Goal: Information Seeking & Learning: Learn about a topic

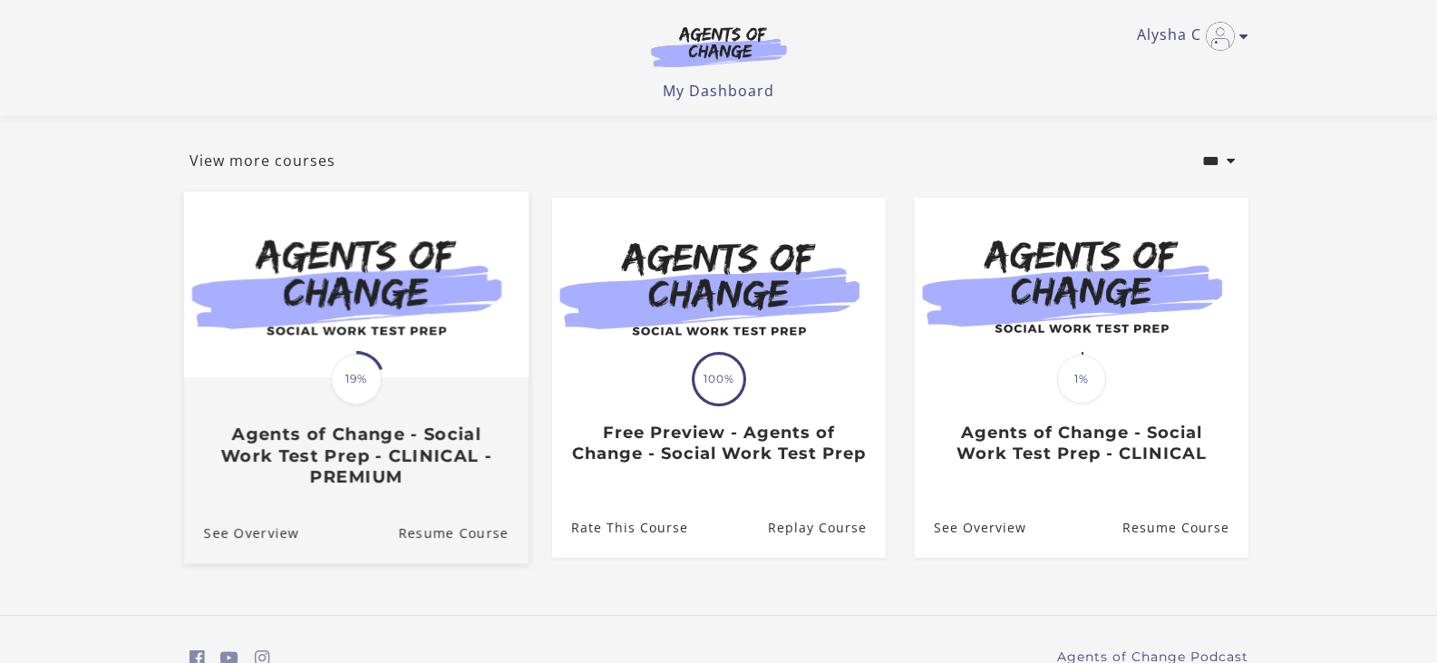
scroll to position [168, 0]
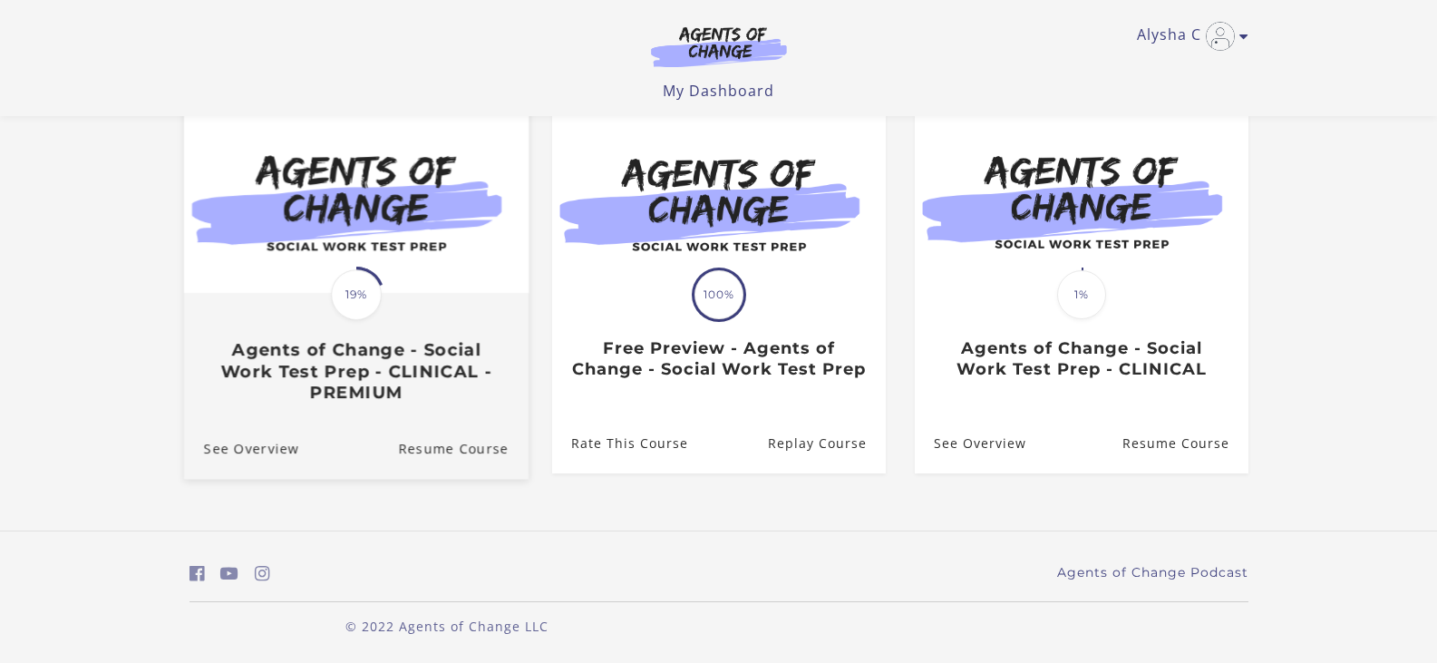
click at [410, 365] on h3 "Agents of Change - Social Work Test Prep - CLINICAL - PREMIUM" at bounding box center [355, 370] width 305 height 63
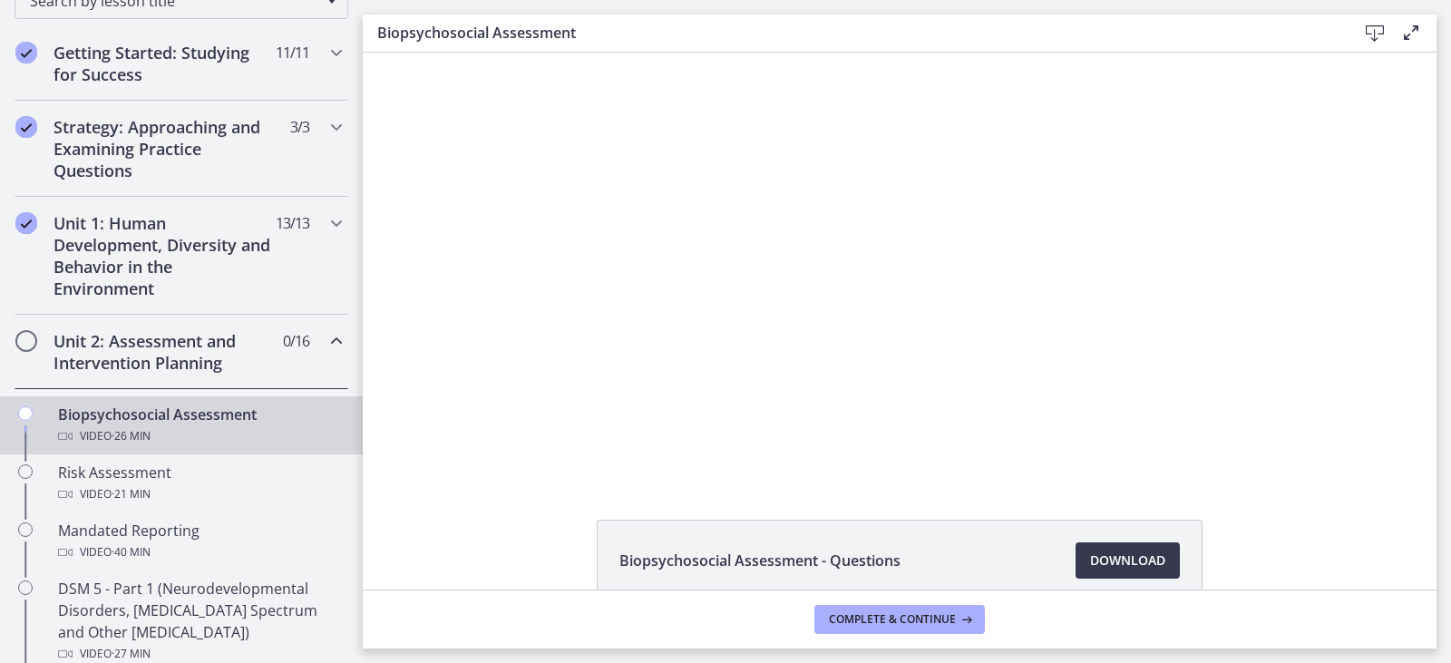
scroll to position [363, 0]
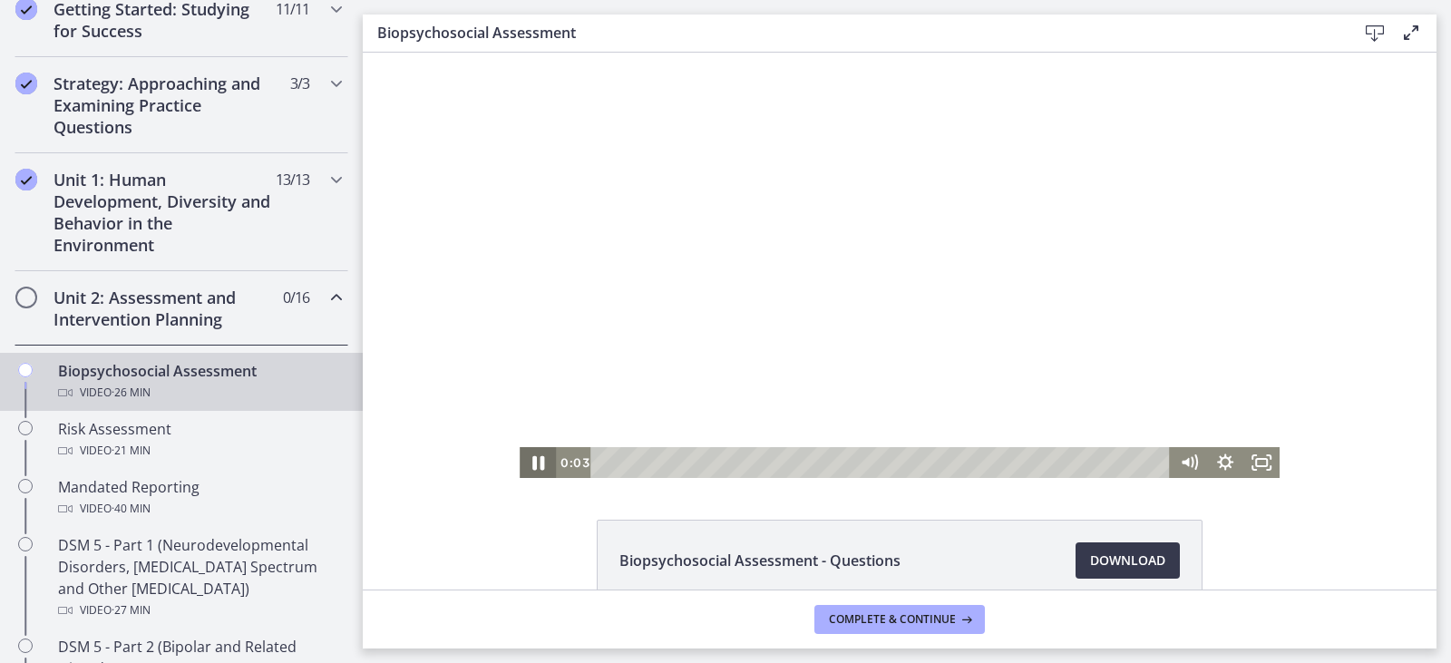
click at [525, 459] on icon "Pause" at bounding box center [538, 462] width 44 height 37
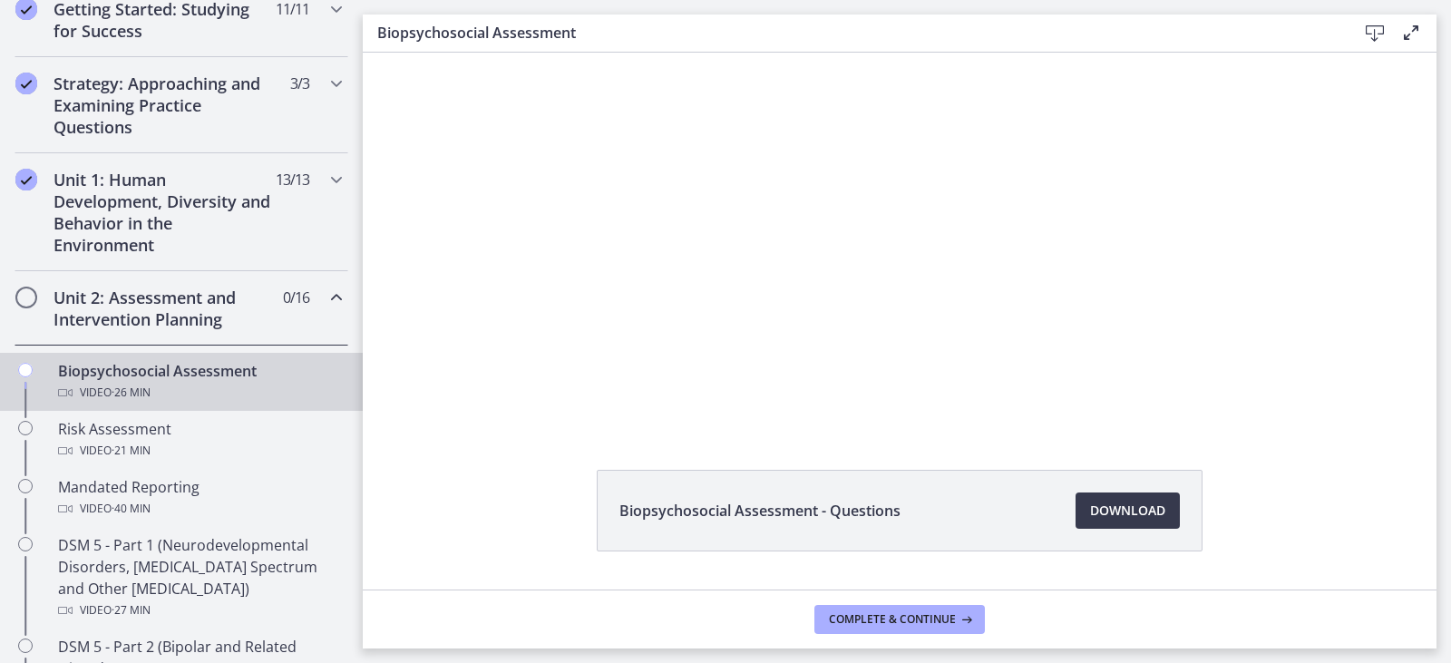
scroll to position [99, 0]
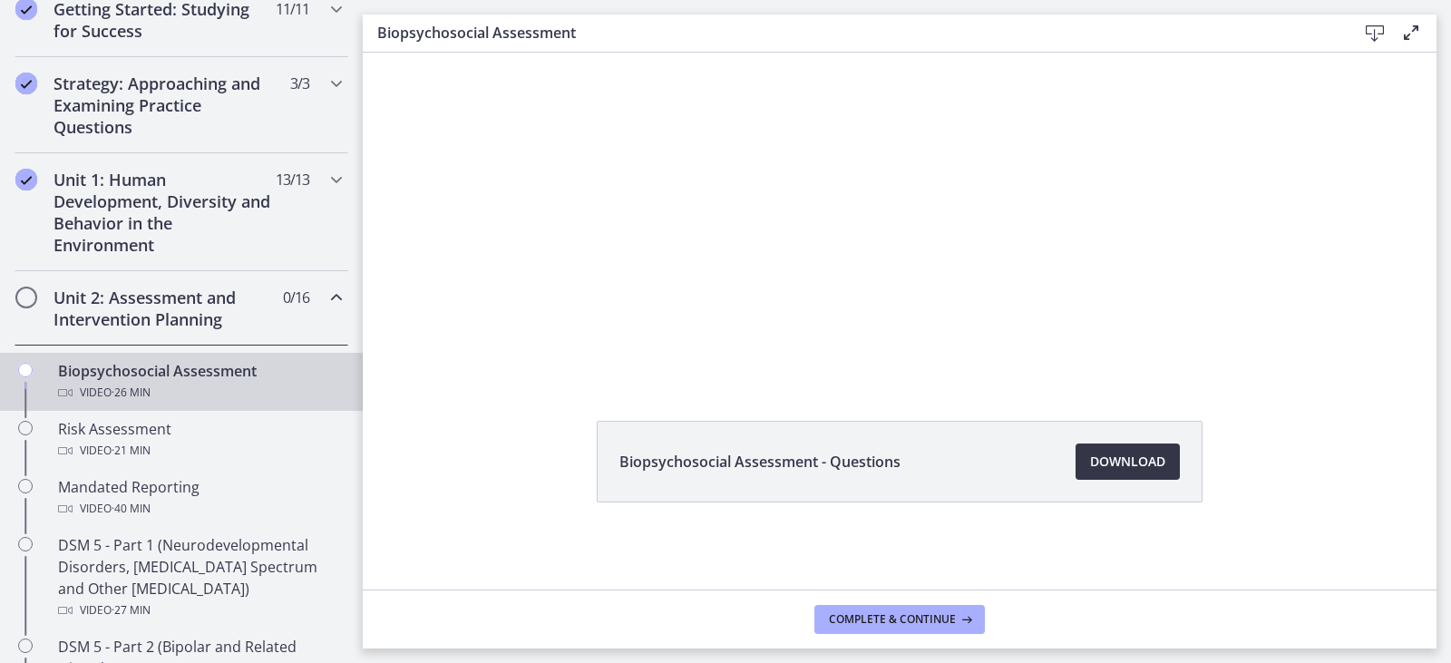
click at [1114, 469] on span "Download Opens in a new window" at bounding box center [1127, 462] width 75 height 22
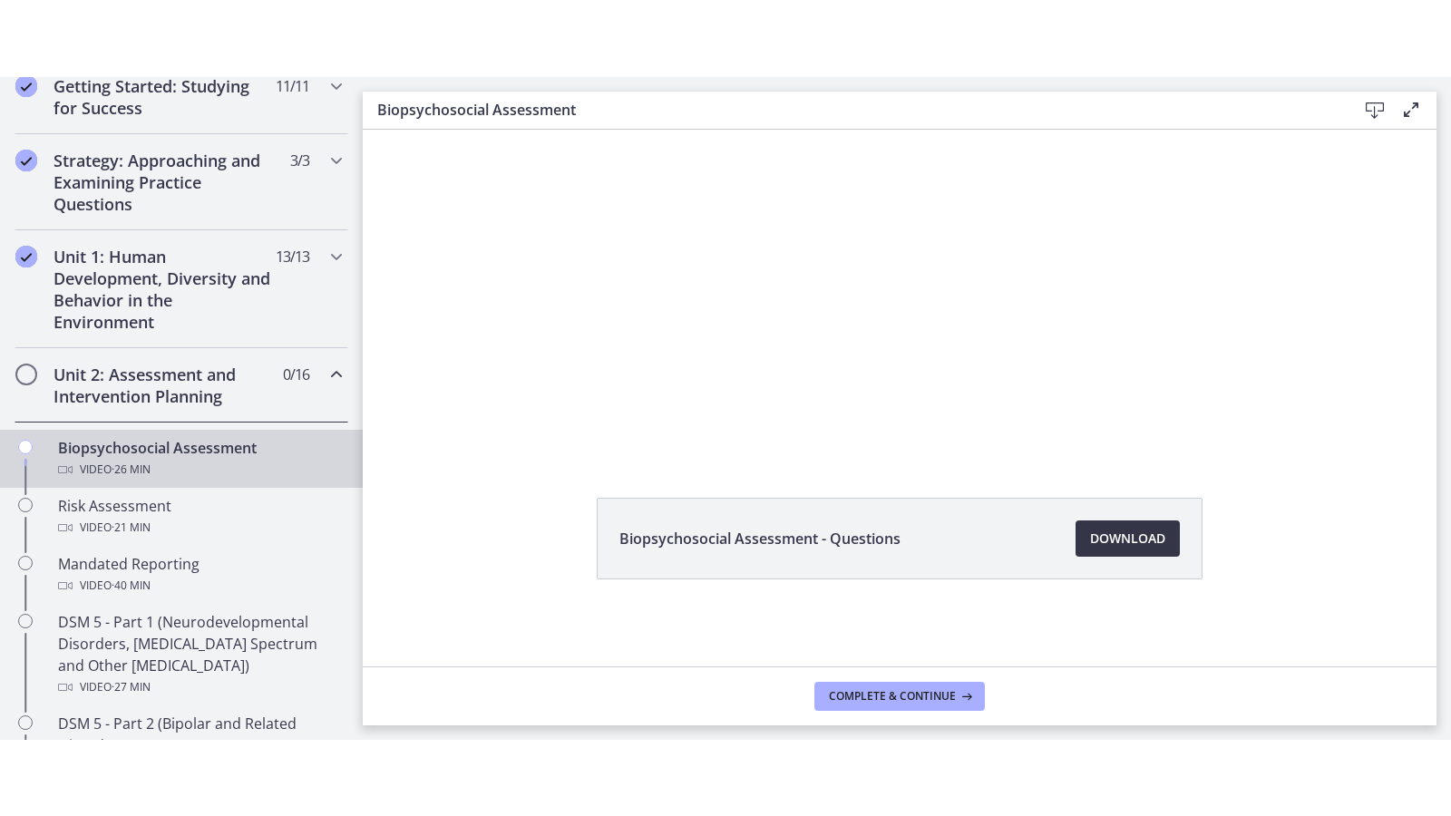
scroll to position [0, 0]
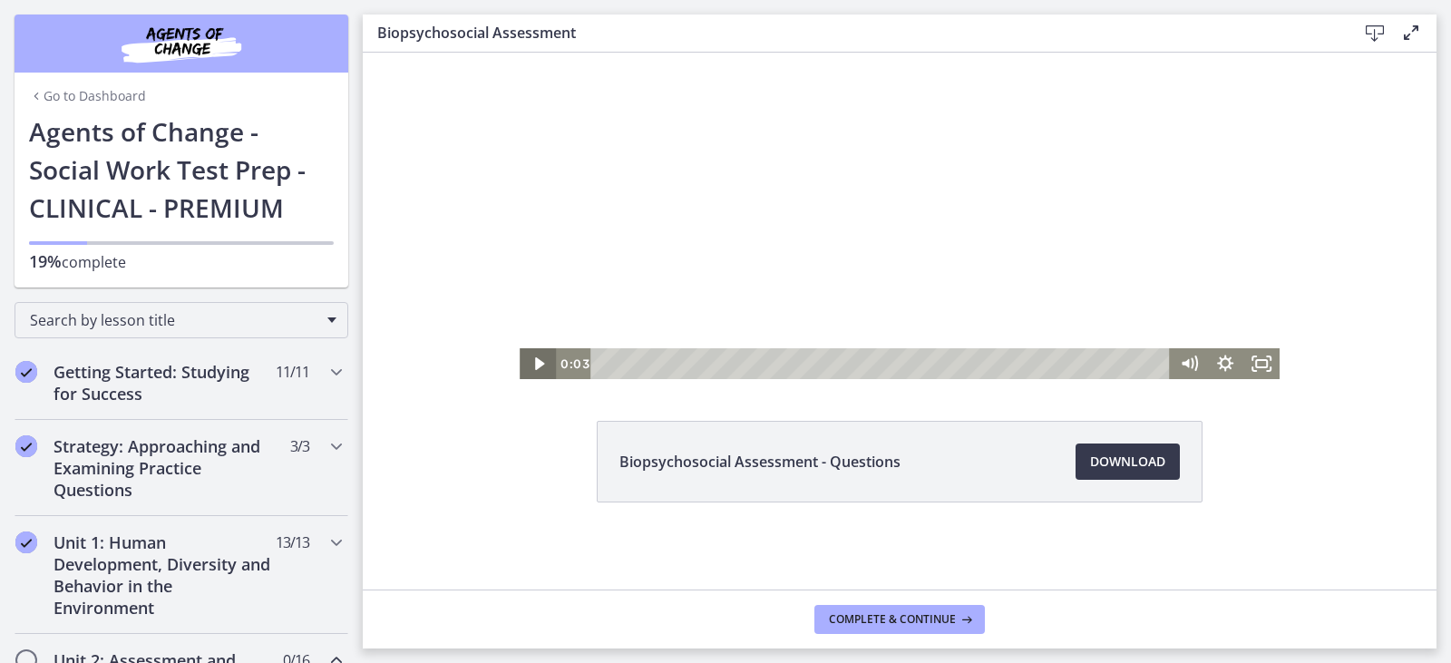
click at [534, 365] on icon "Play Video" at bounding box center [538, 363] width 9 height 13
click at [1257, 365] on icon "Fullscreen" at bounding box center [1261, 363] width 36 height 31
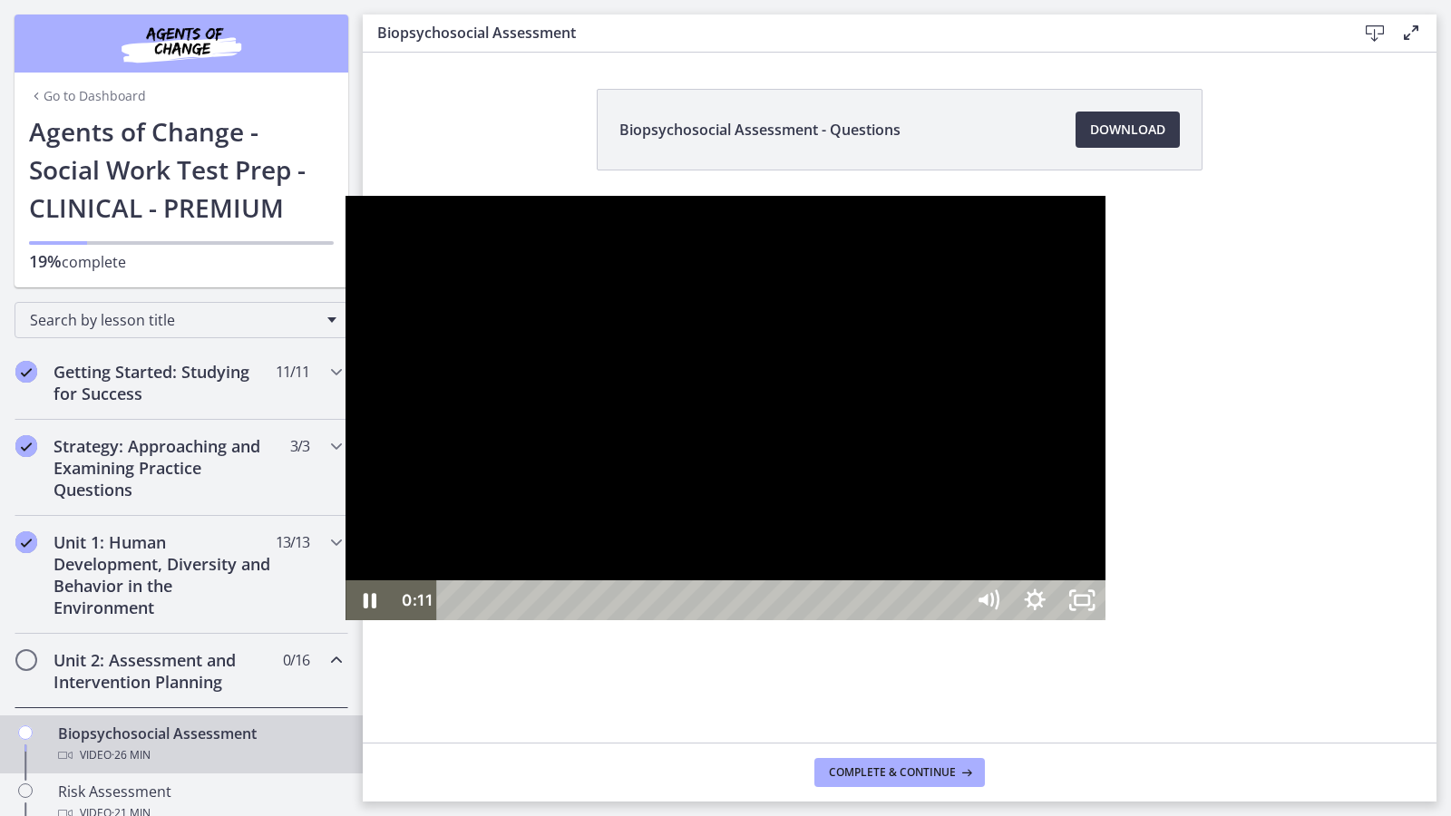
drag, startPoint x: 647, startPoint y: 318, endPoint x: 535, endPoint y: 460, distance: 180.1
click at [647, 318] on div at bounding box center [725, 408] width 760 height 425
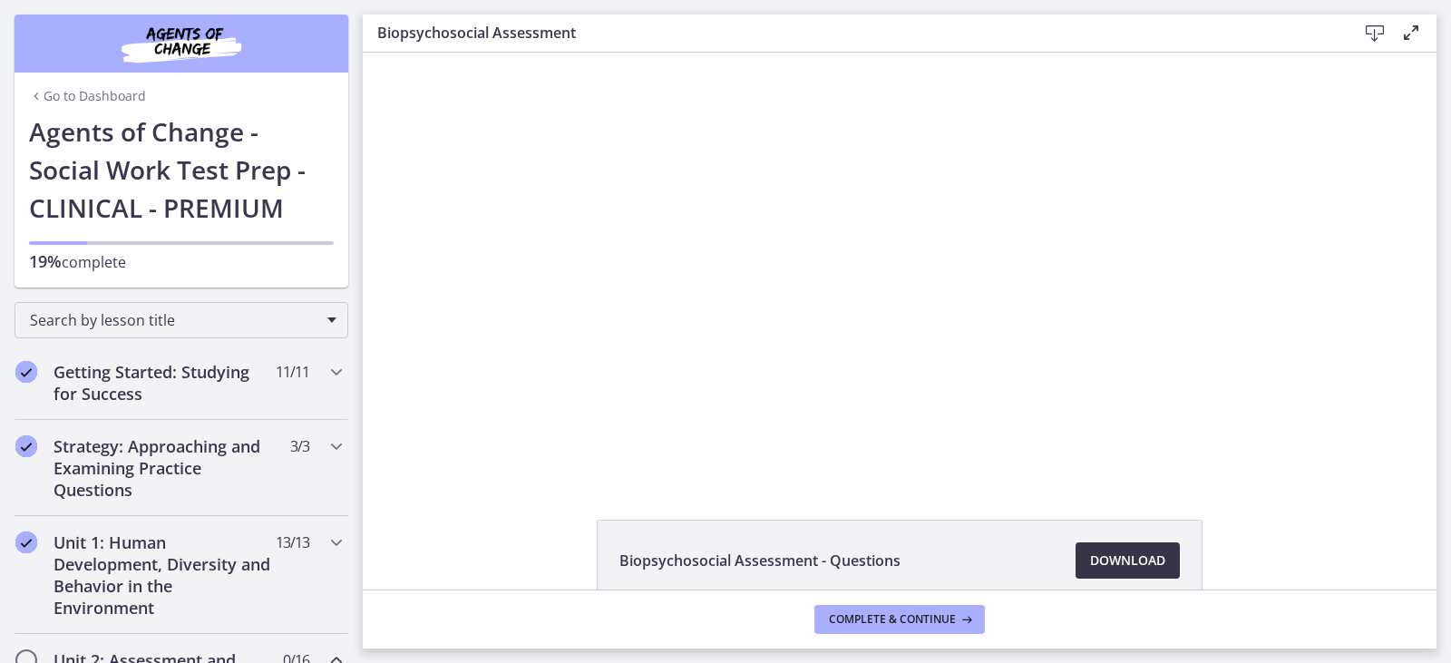
click at [1113, 558] on span "Download Opens in a new window" at bounding box center [1127, 561] width 75 height 22
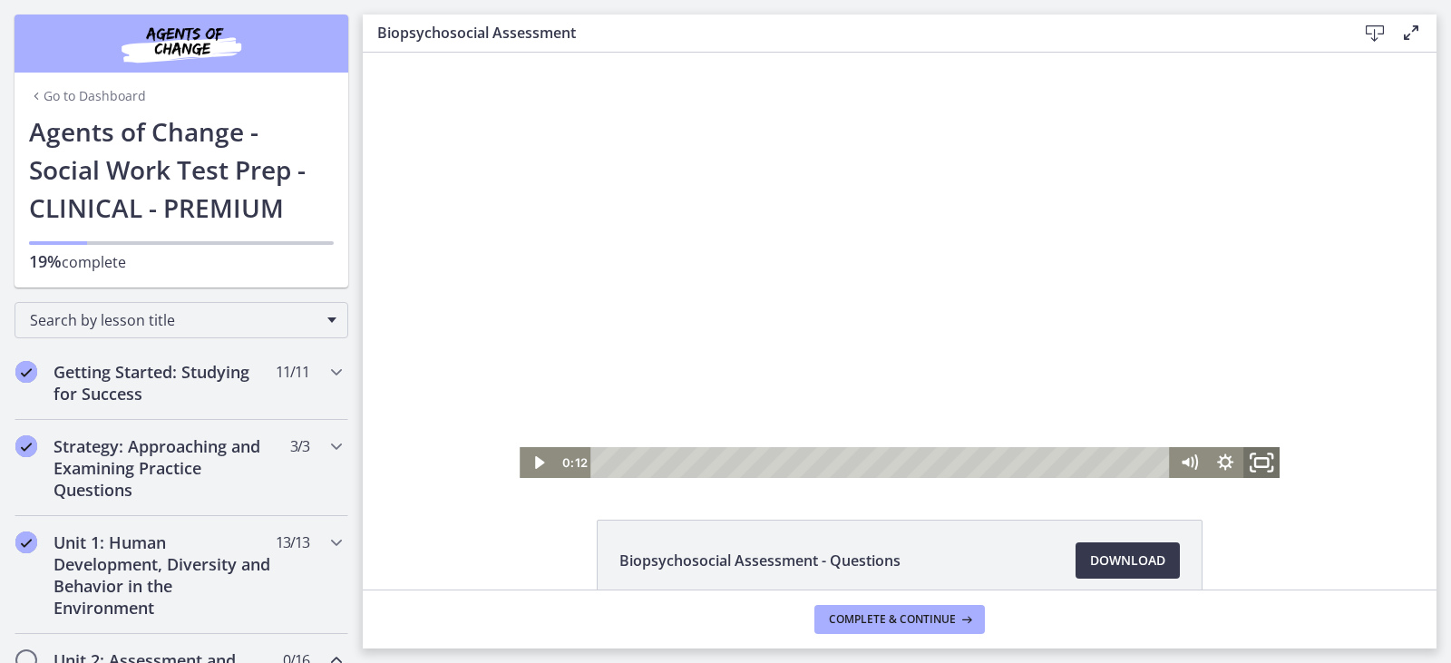
drag, startPoint x: 1257, startPoint y: 456, endPoint x: 1619, endPoint y: 618, distance: 397.4
click at [1257, 456] on icon "Fullscreen" at bounding box center [1262, 462] width 44 height 37
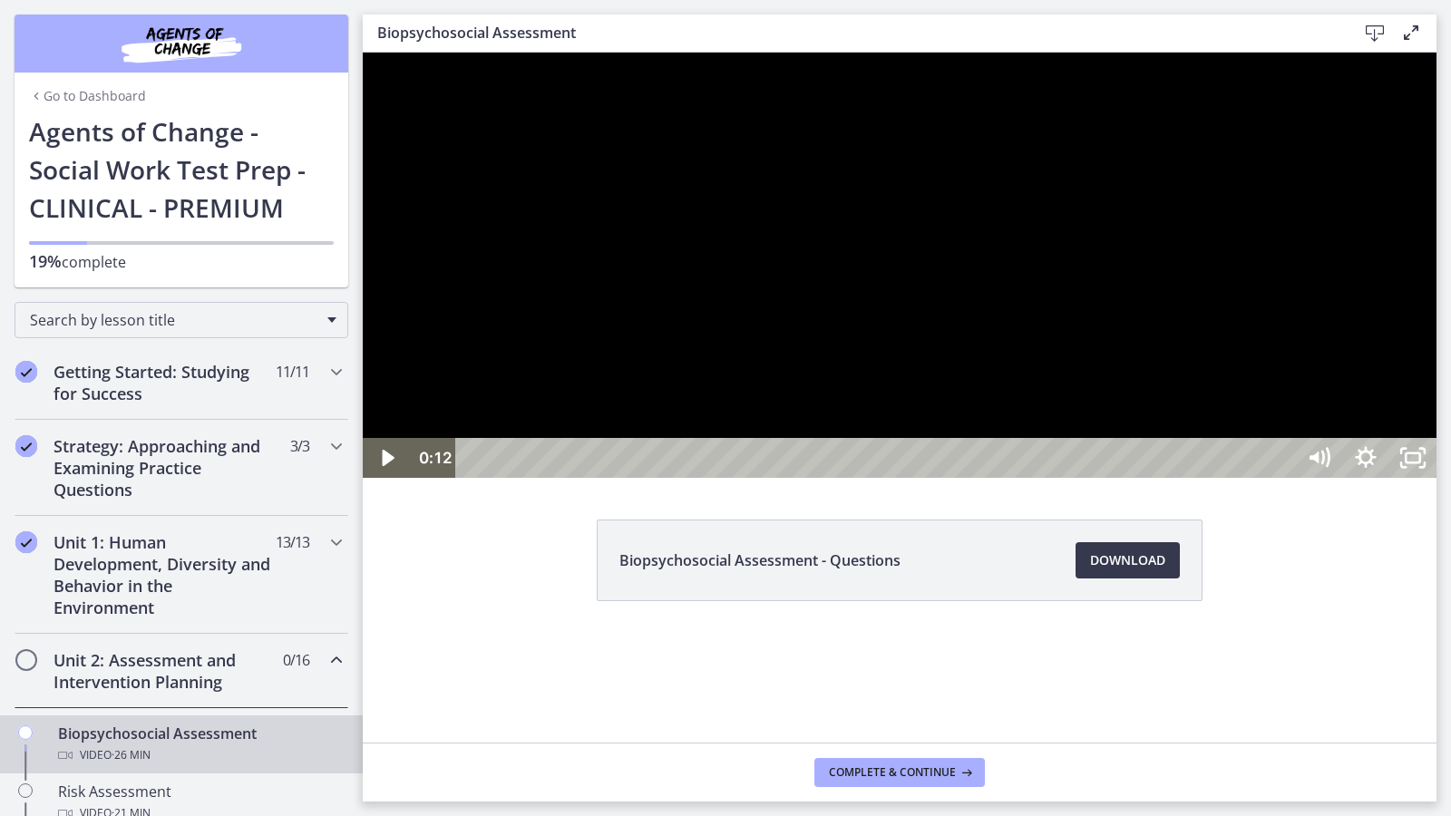
click at [848, 478] on div at bounding box center [900, 265] width 1074 height 425
click at [1436, 478] on div at bounding box center [900, 265] width 1074 height 425
drag, startPoint x: 1474, startPoint y: 115, endPoint x: 1532, endPoint y: 135, distance: 61.4
click at [1436, 115] on div at bounding box center [900, 265] width 1074 height 425
click at [1166, 316] on div at bounding box center [900, 265] width 1074 height 425
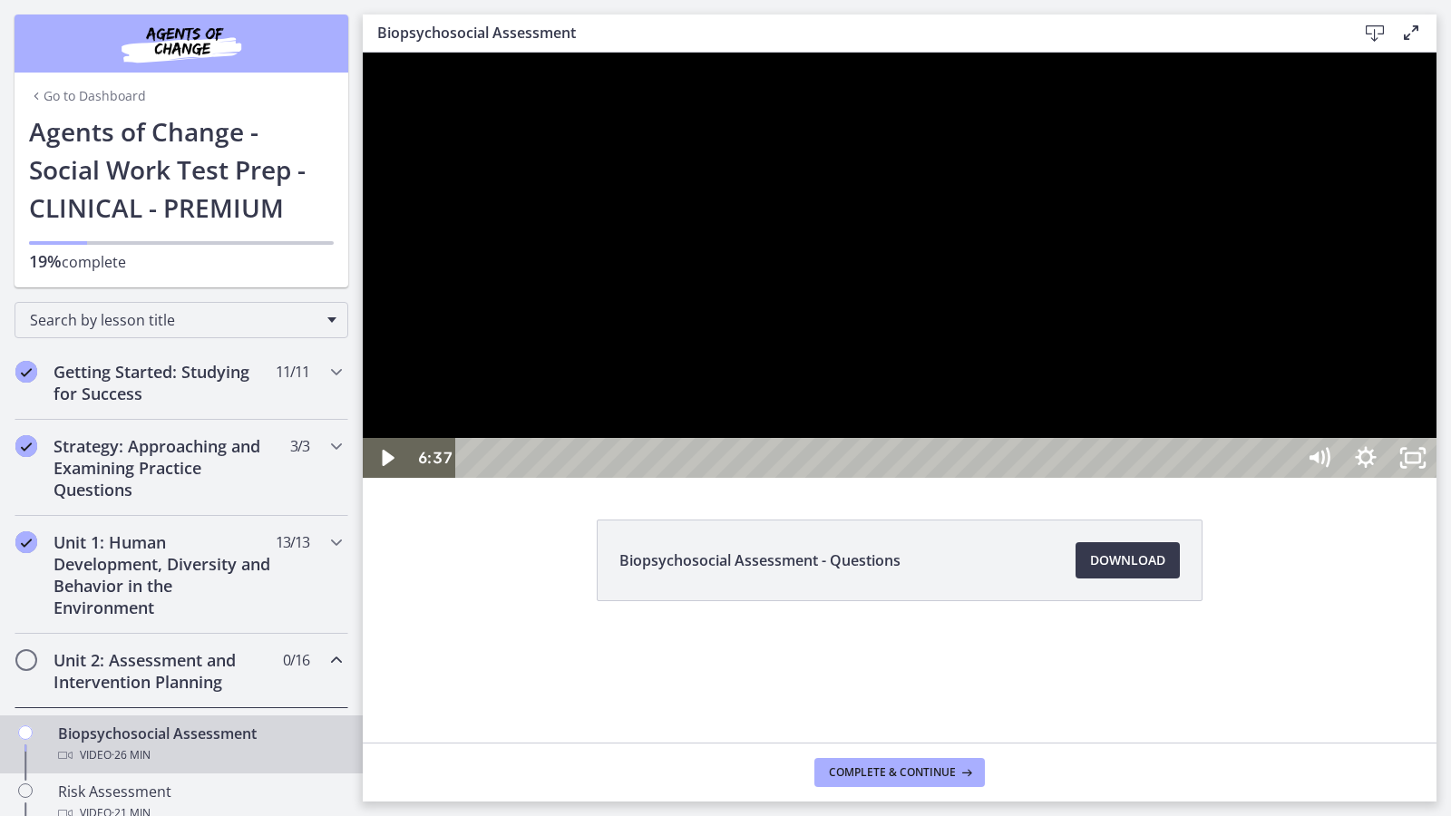
click at [1182, 478] on div at bounding box center [900, 265] width 1074 height 425
click at [1436, 436] on div at bounding box center [900, 265] width 1074 height 425
click at [1133, 450] on div at bounding box center [900, 265] width 1074 height 425
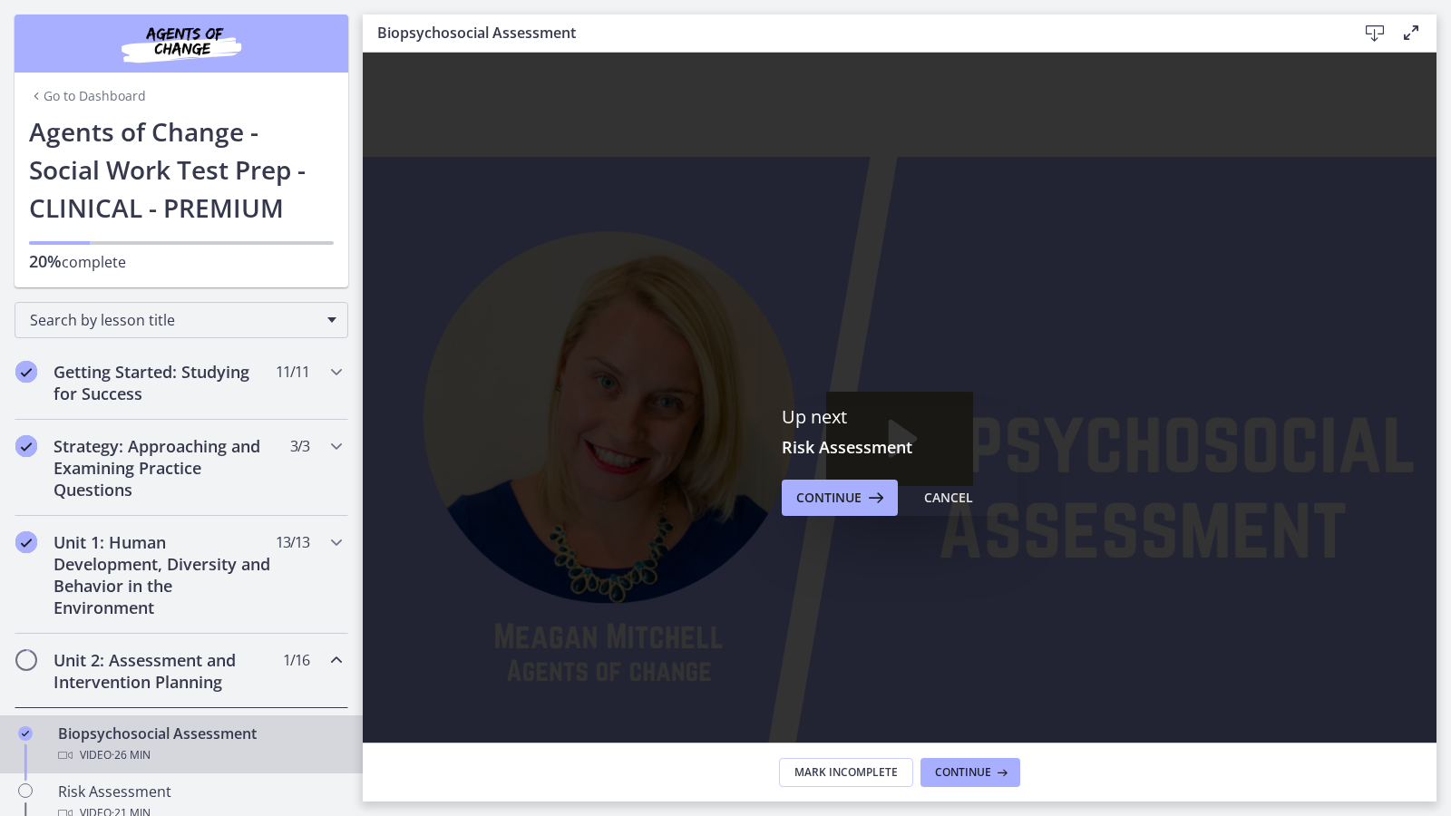
drag, startPoint x: 1790, startPoint y: 850, endPoint x: 1781, endPoint y: 840, distance: 13.5
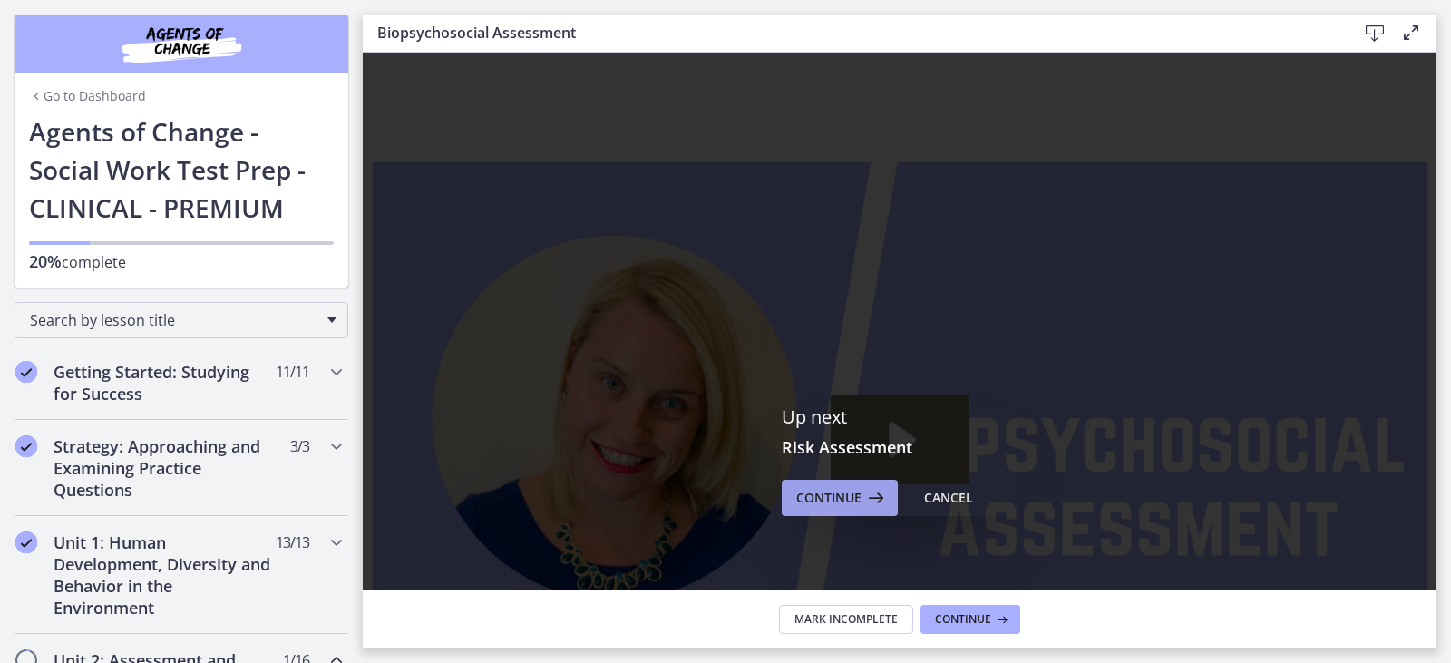
click at [846, 505] on span "Continue" at bounding box center [828, 498] width 65 height 22
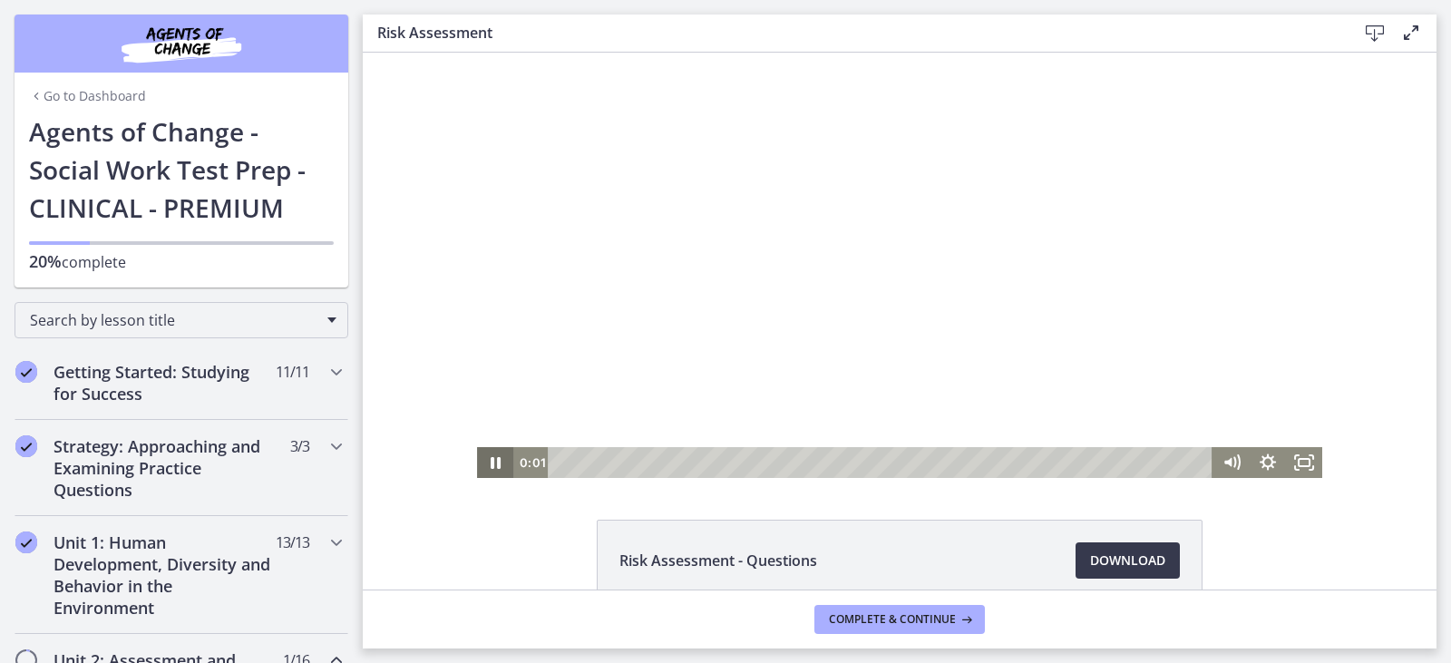
click at [479, 463] on icon "Pause" at bounding box center [495, 462] width 36 height 31
click at [1147, 547] on link "Download Opens in a new window" at bounding box center [1127, 560] width 104 height 36
click at [492, 464] on icon "Play Video" at bounding box center [497, 462] width 44 height 37
click at [1296, 462] on icon "Fullscreen" at bounding box center [1304, 462] width 44 height 37
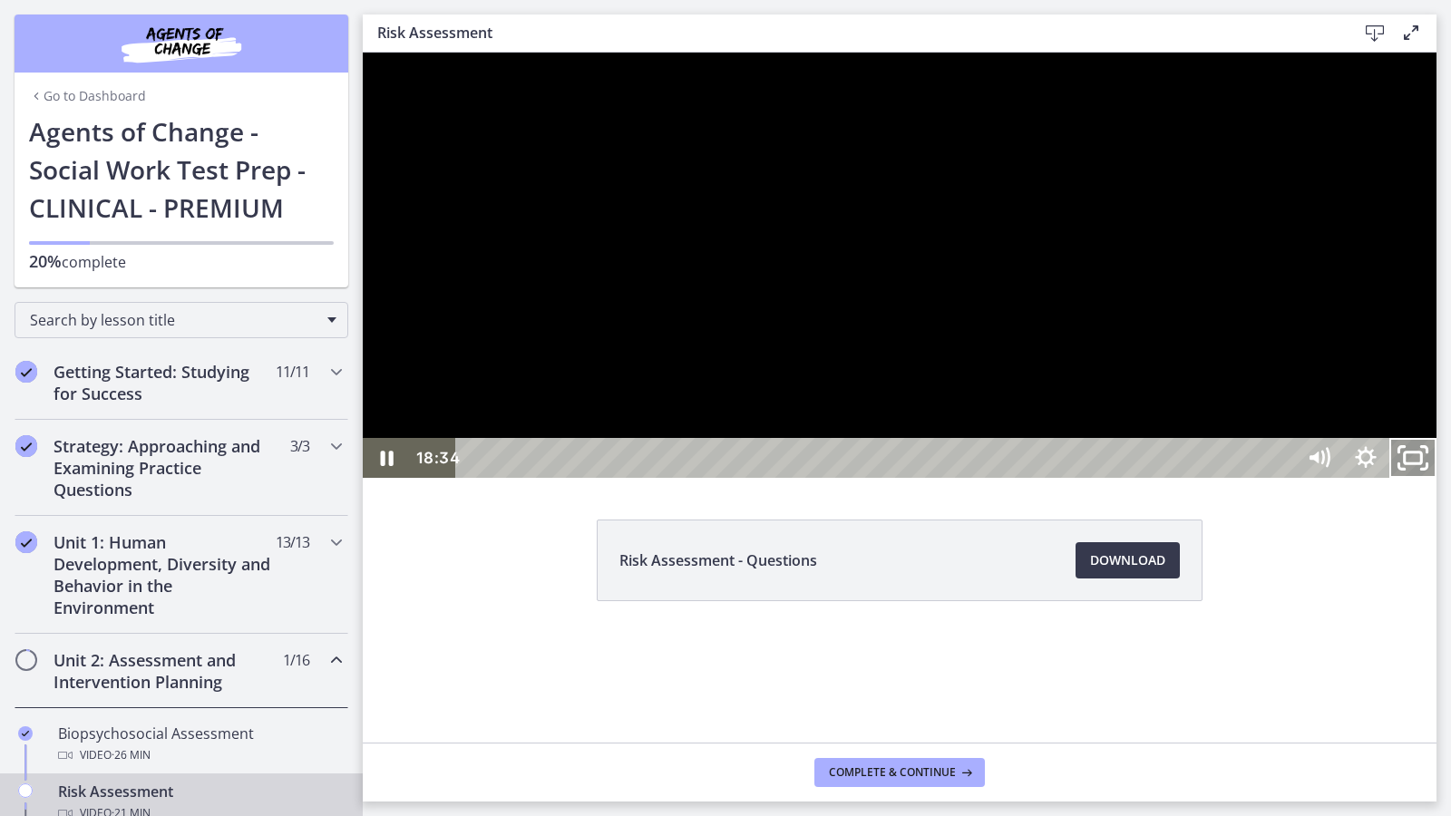
click at [1404, 452] on icon "Unfullscreen" at bounding box center [1400, 449] width 5 height 5
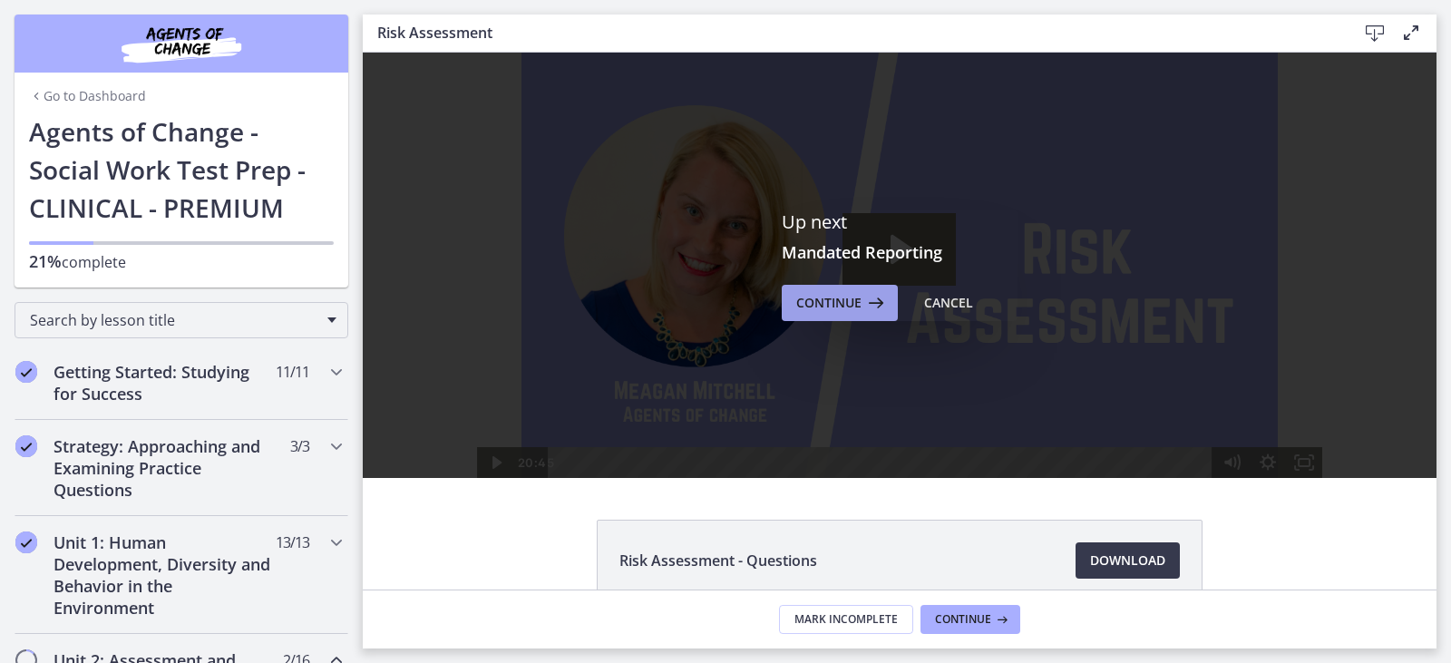
click at [806, 290] on button "Continue" at bounding box center [840, 303] width 116 height 36
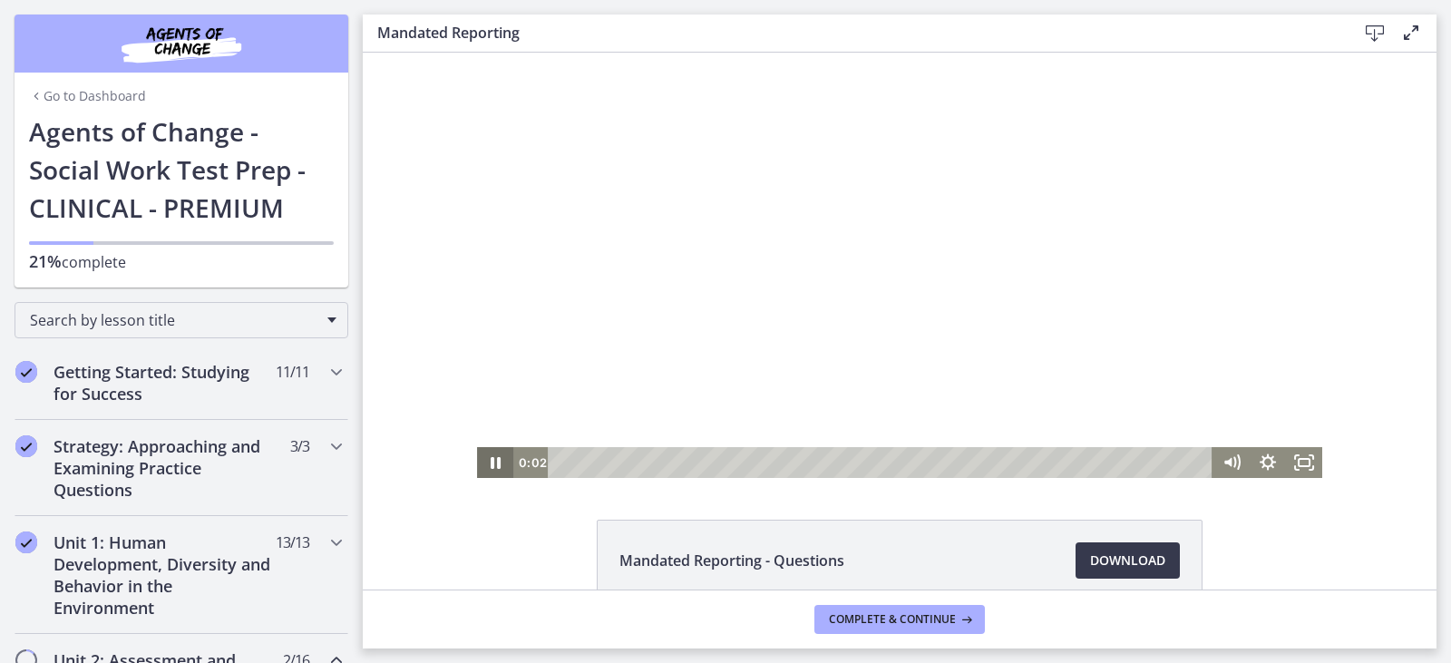
drag, startPoint x: 475, startPoint y: 465, endPoint x: 502, endPoint y: 464, distance: 27.2
click at [477, 465] on icon "Pause" at bounding box center [495, 462] width 36 height 31
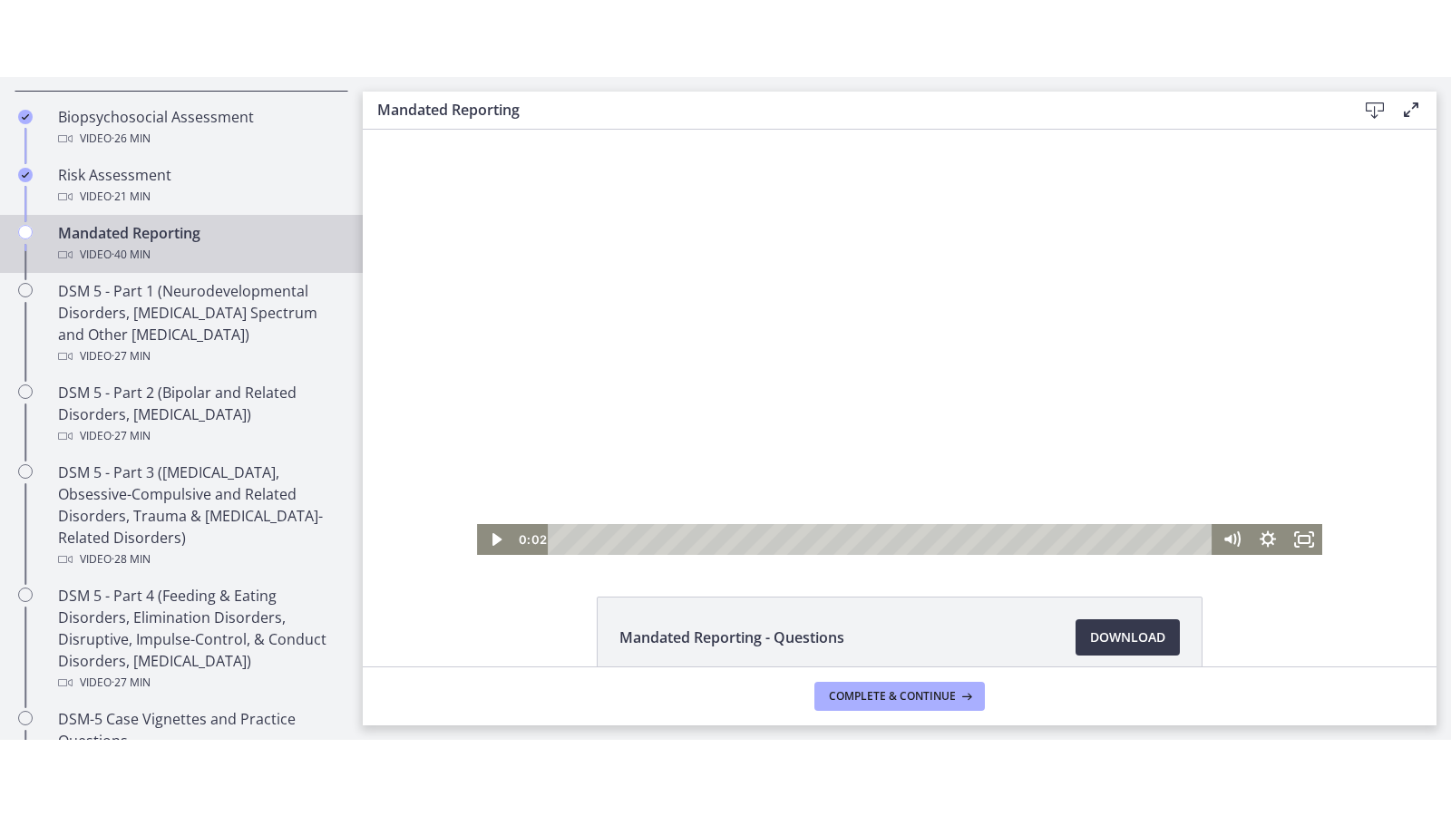
scroll to position [725, 0]
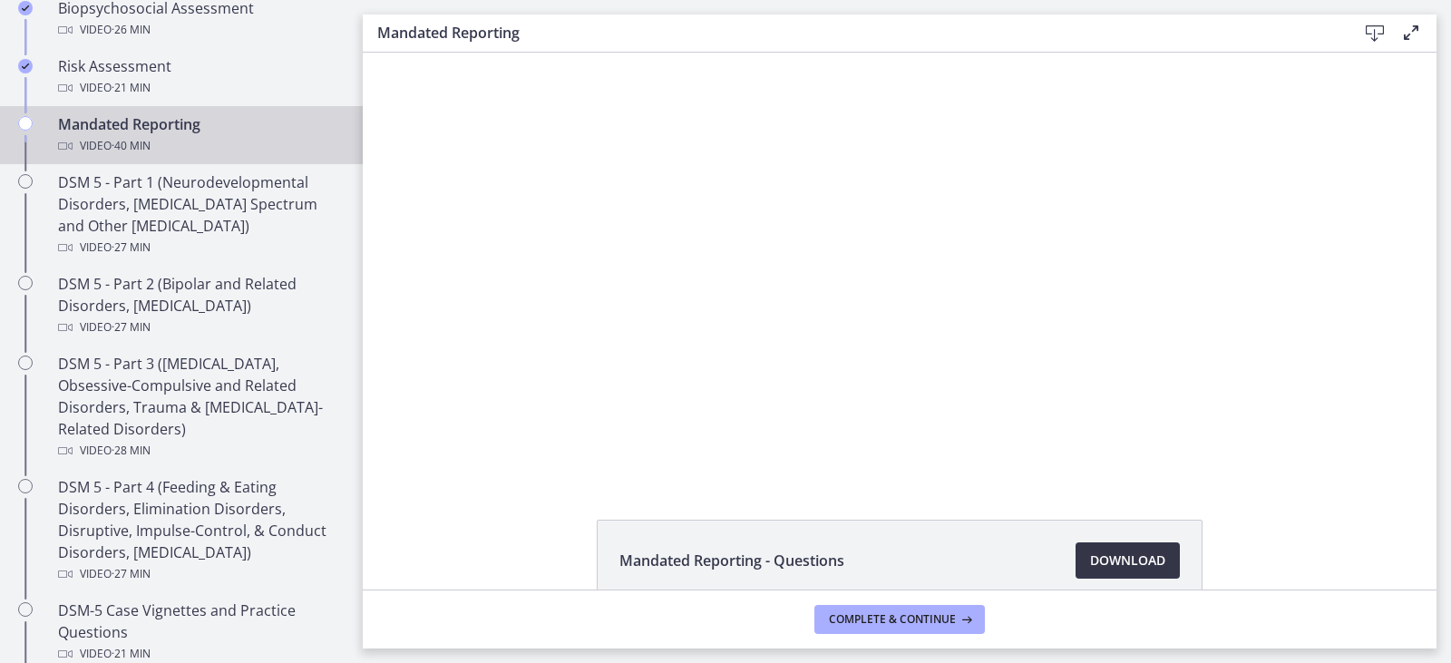
click at [1134, 558] on span "Download Opens in a new window" at bounding box center [1127, 561] width 75 height 22
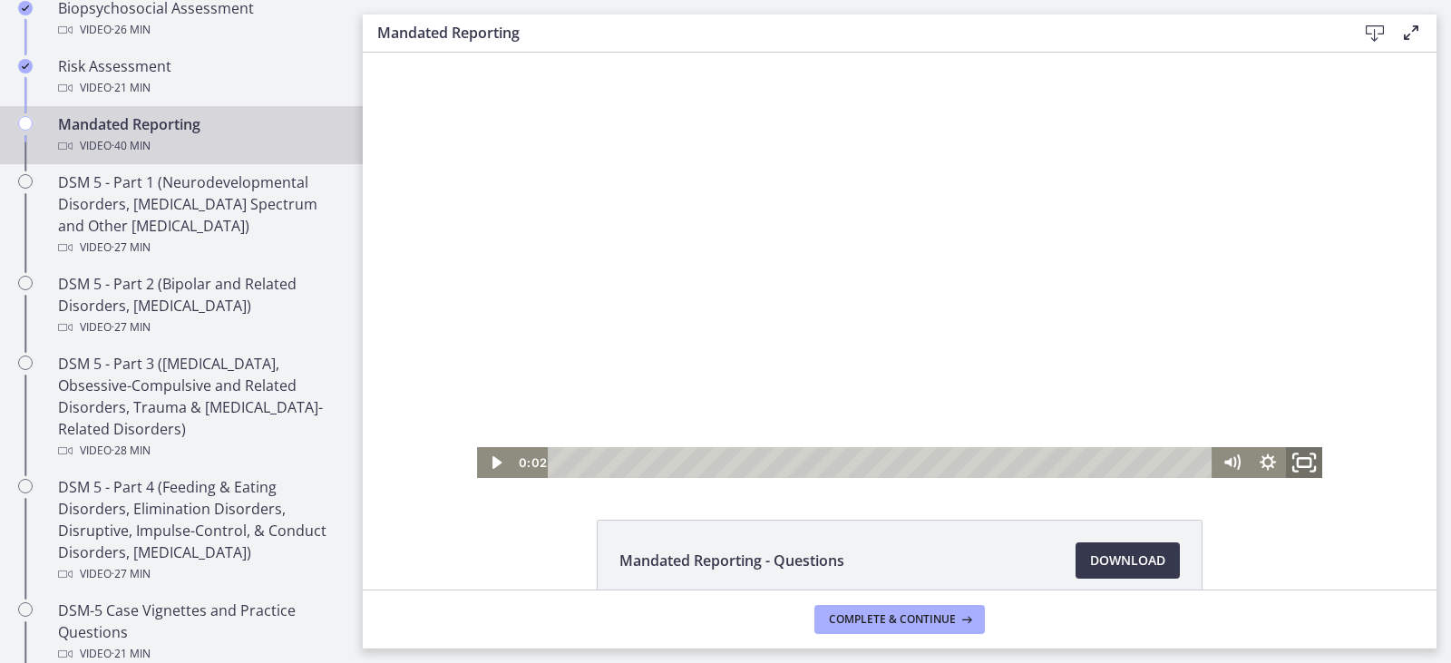
click at [1311, 462] on icon "Fullscreen" at bounding box center [1304, 462] width 44 height 37
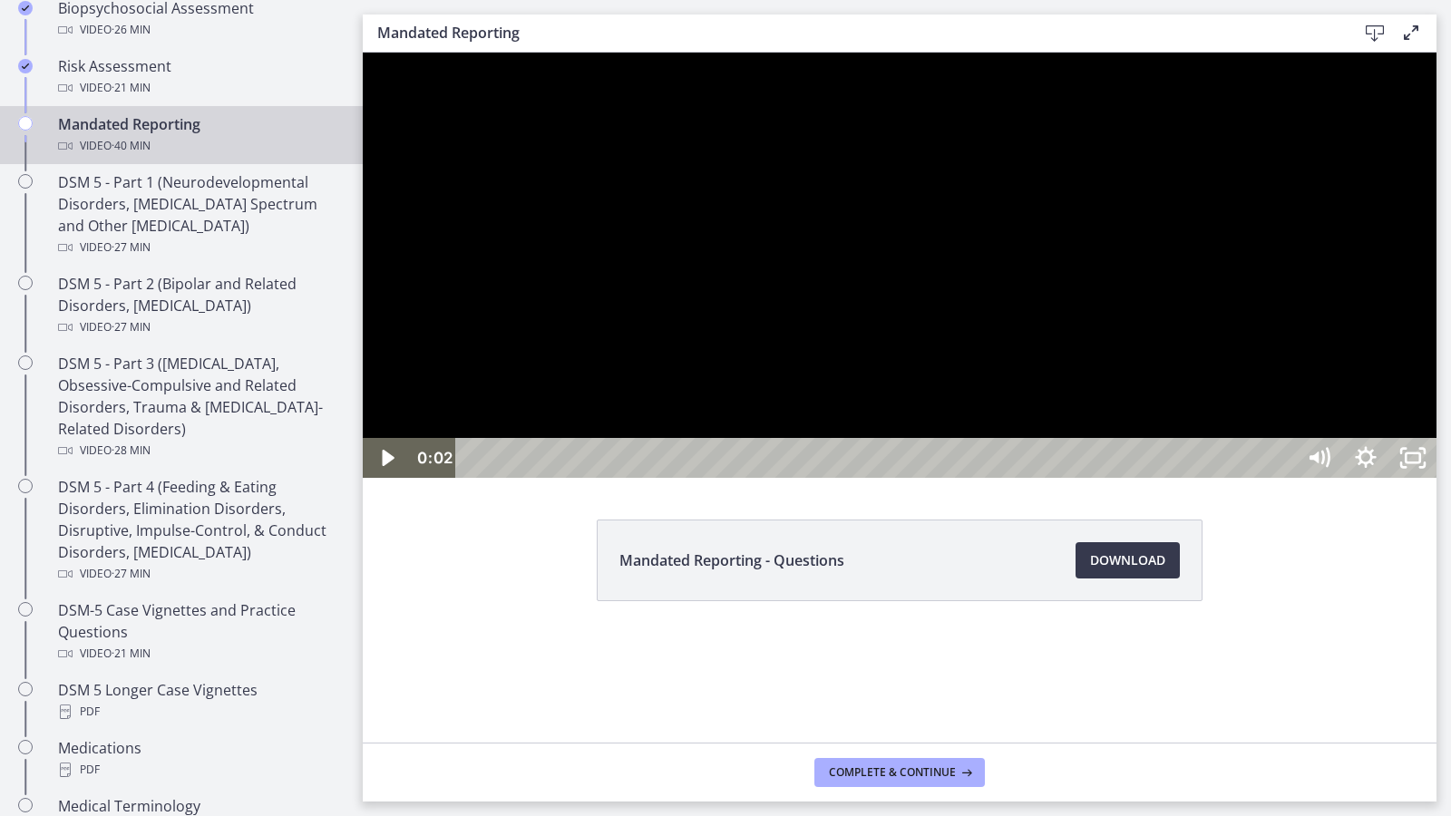
click at [1198, 478] on div at bounding box center [900, 265] width 1074 height 425
click at [1342, 438] on div "Volume" at bounding box center [1318, 373] width 47 height 130
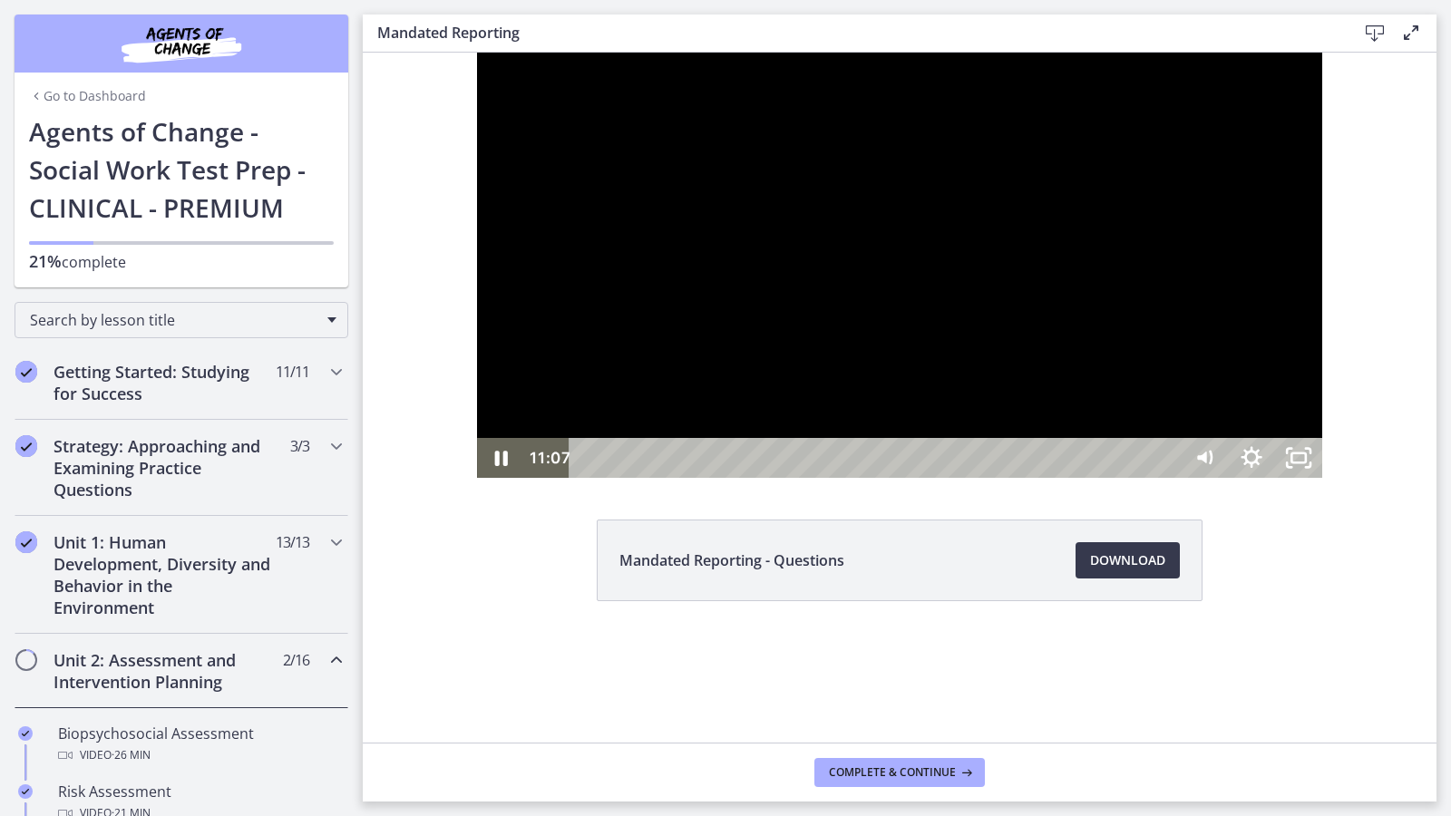
scroll to position [725, 0]
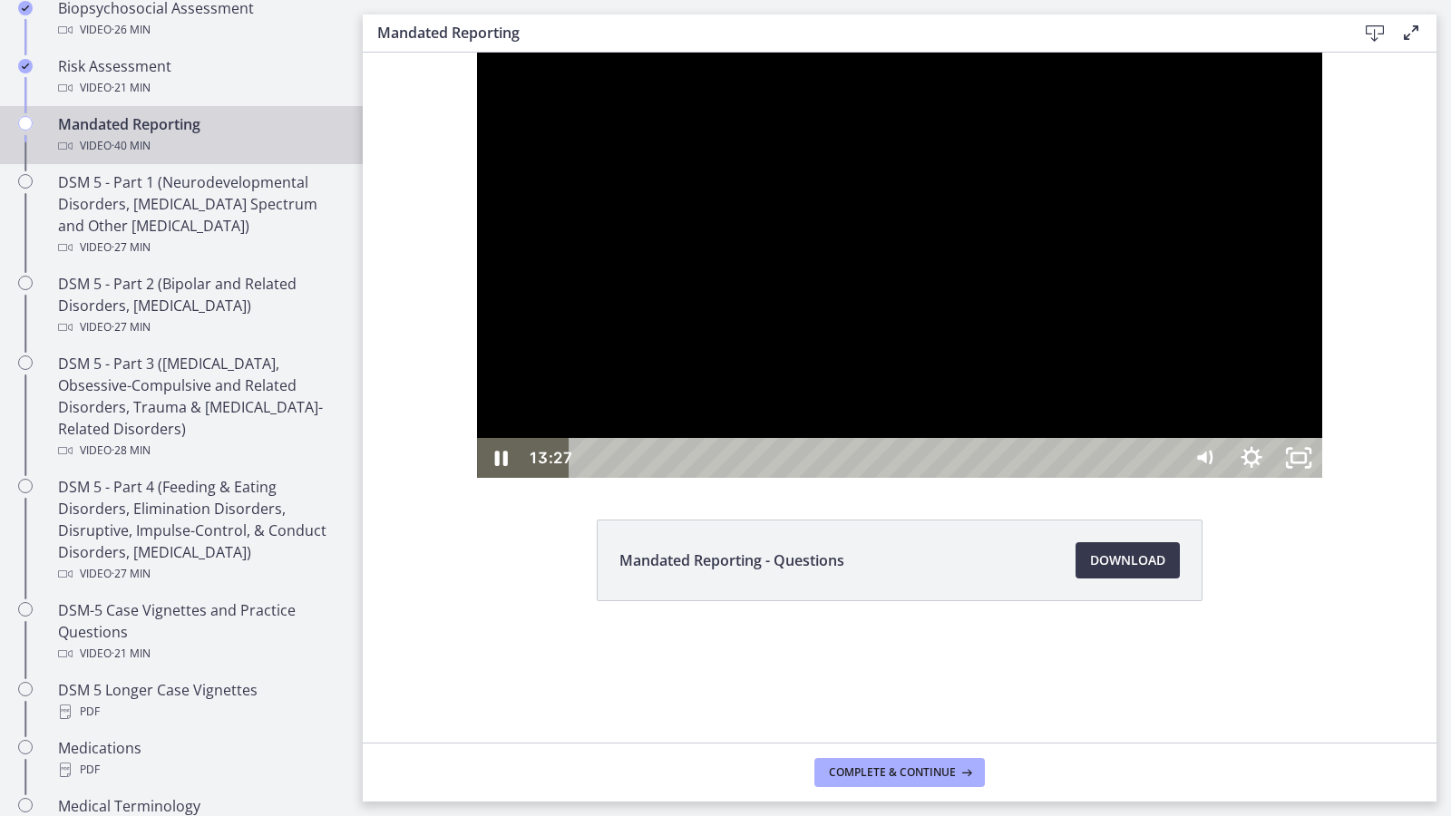
click at [1322, 477] on div at bounding box center [899, 265] width 845 height 425
drag, startPoint x: 1619, startPoint y: 388, endPoint x: 1612, endPoint y: 433, distance: 45.9
click at [1322, 433] on div at bounding box center [899, 265] width 845 height 425
click at [1121, 478] on div at bounding box center [899, 265] width 845 height 425
click at [1322, 408] on div at bounding box center [899, 265] width 845 height 425
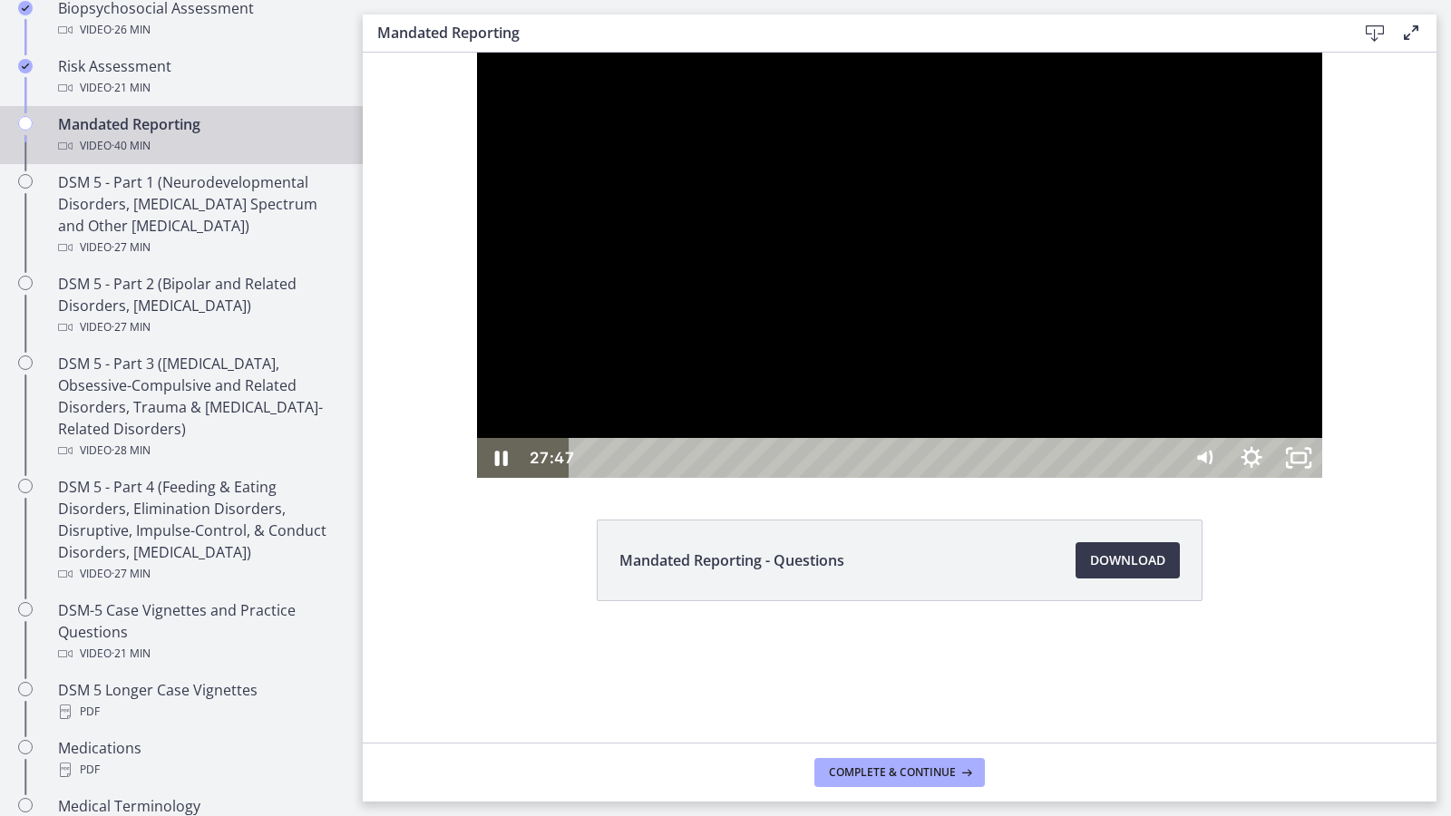
click at [1318, 439] on div at bounding box center [899, 265] width 845 height 425
click at [1322, 478] on div at bounding box center [899, 265] width 845 height 425
click at [1298, 279] on div at bounding box center [899, 265] width 845 height 425
drag, startPoint x: 1848, startPoint y: 136, endPoint x: 1872, endPoint y: 135, distance: 23.6
click at [1436, 135] on html "Click for sound @keyframes VOLUME_SMALL_WAVE_FLASH { 0% { opacity: 0; } 33% { o…" at bounding box center [900, 265] width 1074 height 425
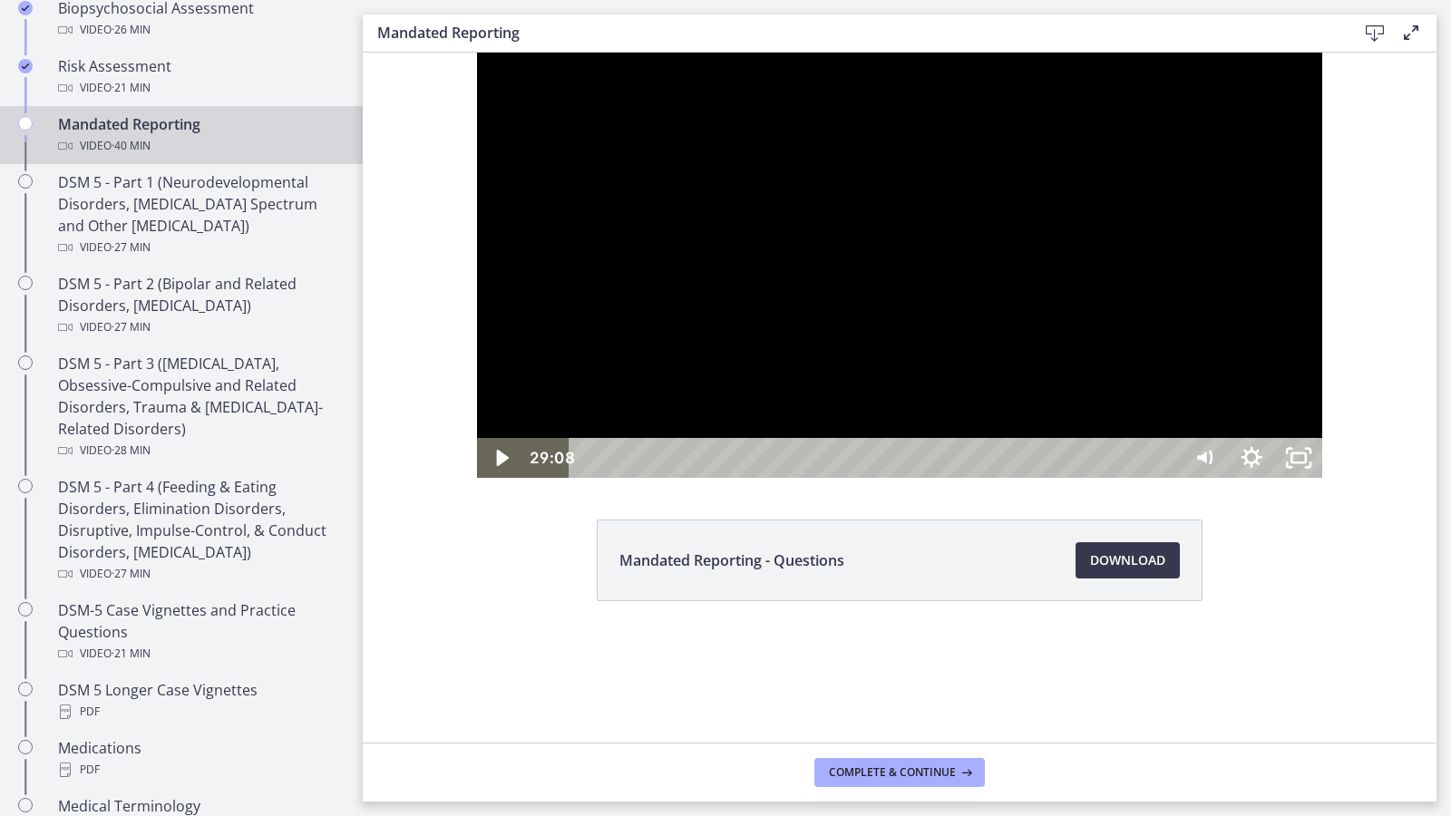
click at [1322, 478] on div at bounding box center [899, 265] width 845 height 425
click at [1028, 478] on div at bounding box center [899, 265] width 845 height 425
drag, startPoint x: 1055, startPoint y: 607, endPoint x: 1194, endPoint y: 688, distance: 161.7
click at [1055, 478] on div at bounding box center [899, 265] width 845 height 425
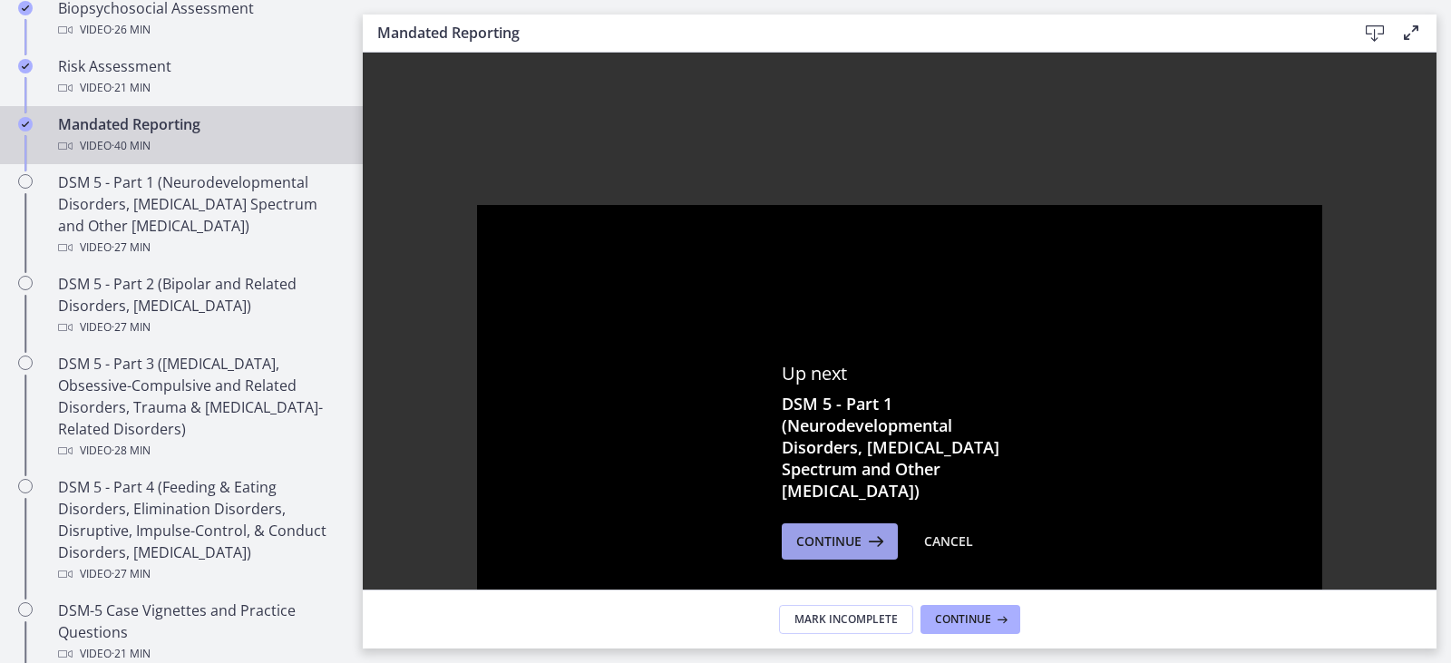
click at [823, 548] on span "Continue" at bounding box center [828, 541] width 65 height 22
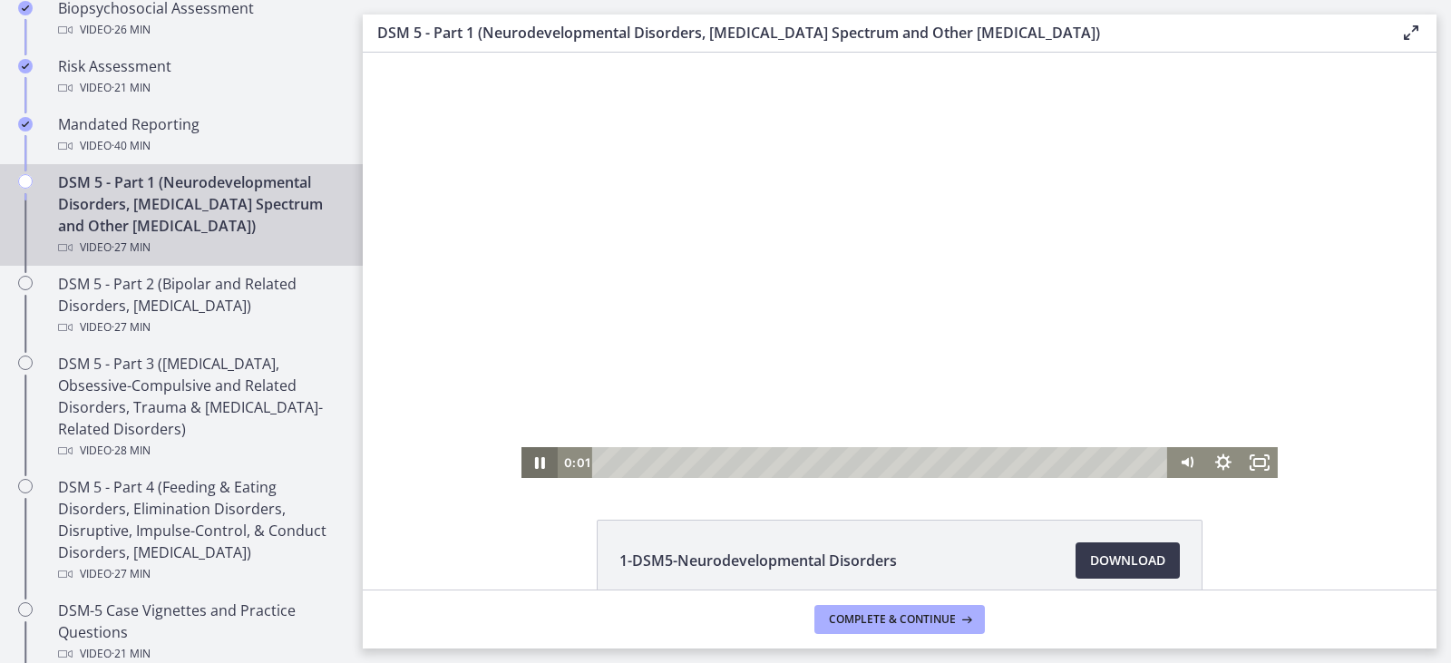
click at [540, 452] on icon "Pause" at bounding box center [539, 462] width 36 height 31
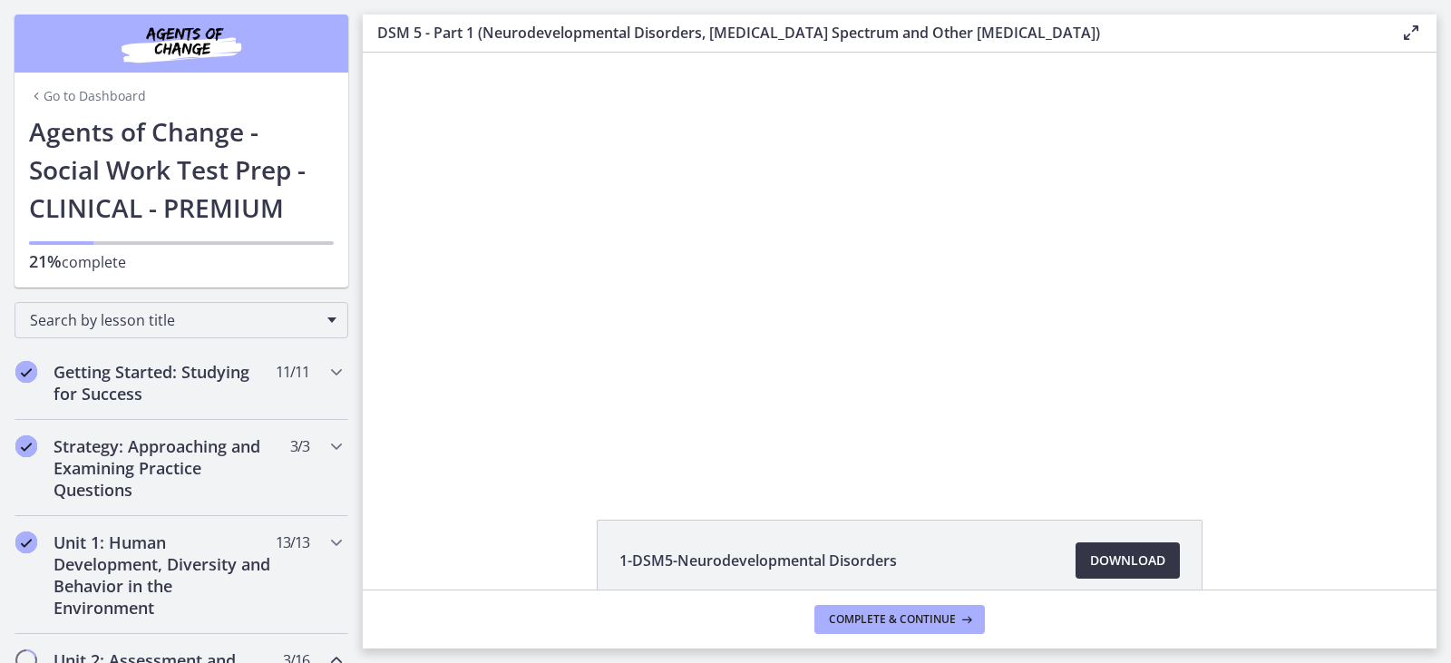
click at [1102, 564] on span "Download Opens in a new window" at bounding box center [1127, 561] width 75 height 22
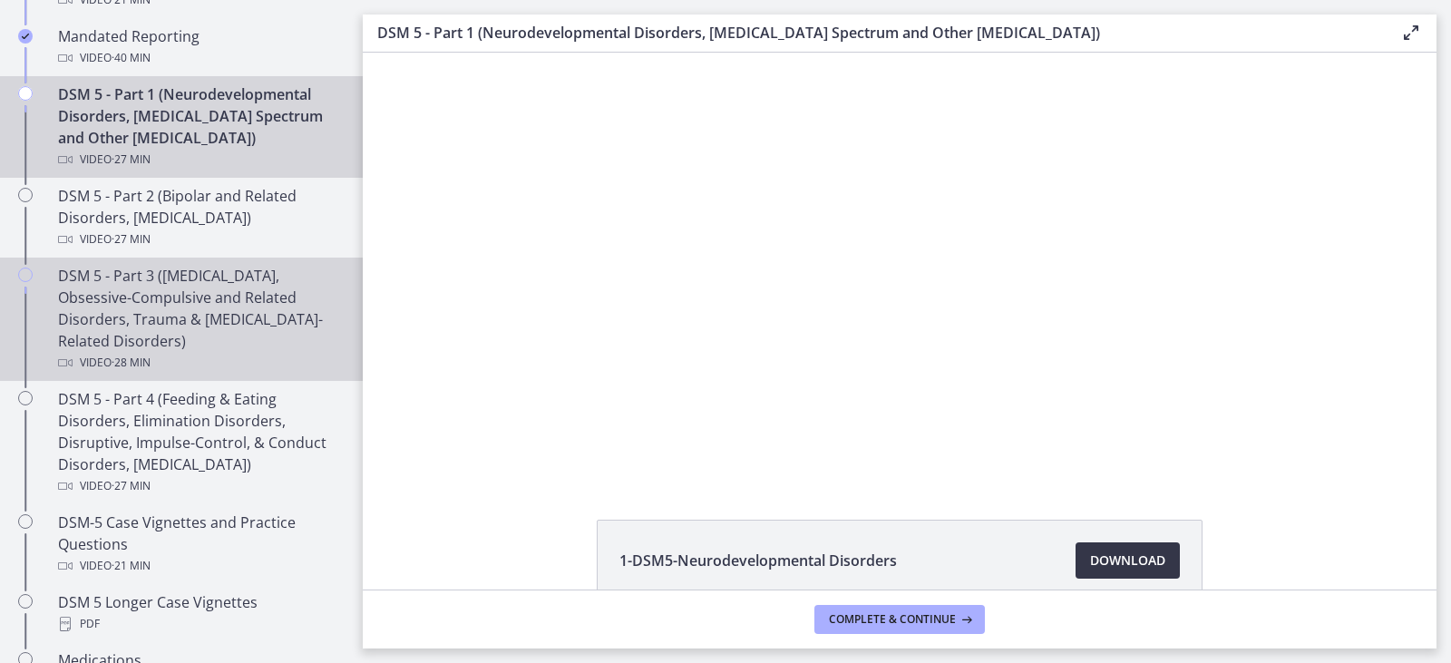
scroll to position [816, 0]
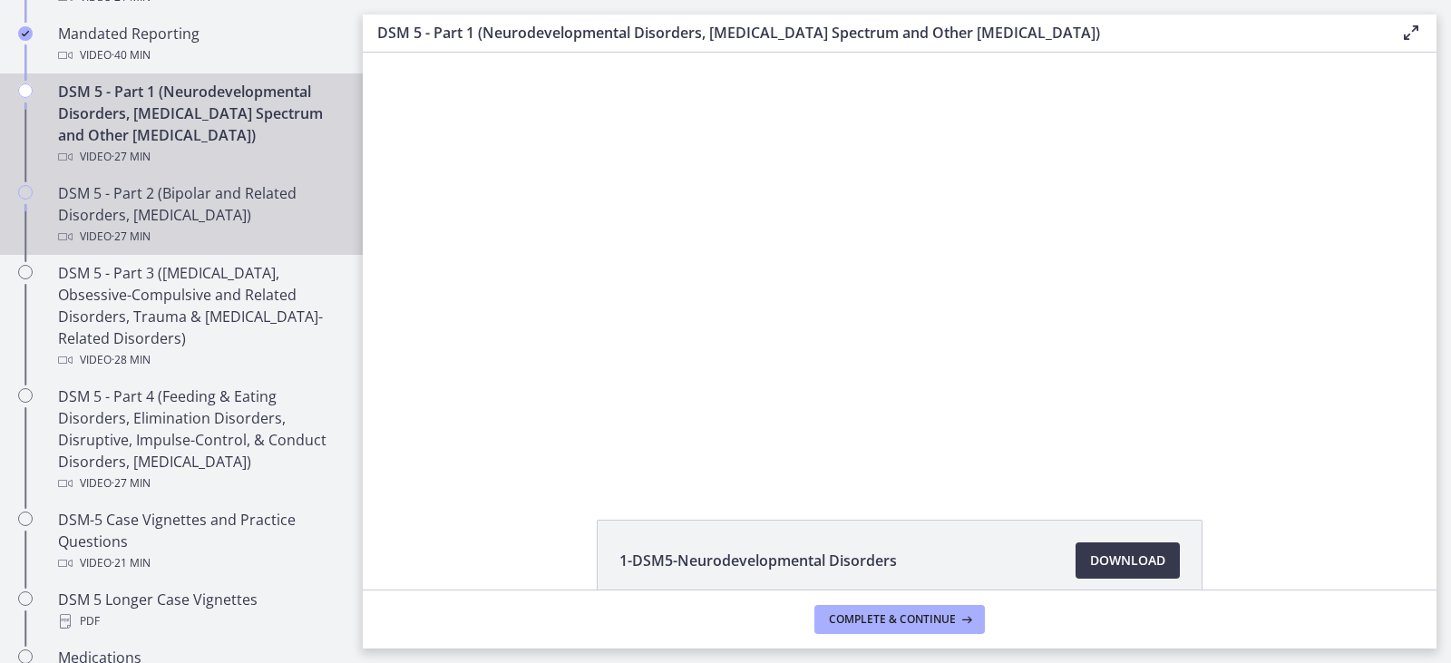
click at [155, 222] on div "DSM 5 - Part 2 (Bipolar and Related Disorders, [MEDICAL_DATA]) Video · 27 min" at bounding box center [199, 214] width 283 height 65
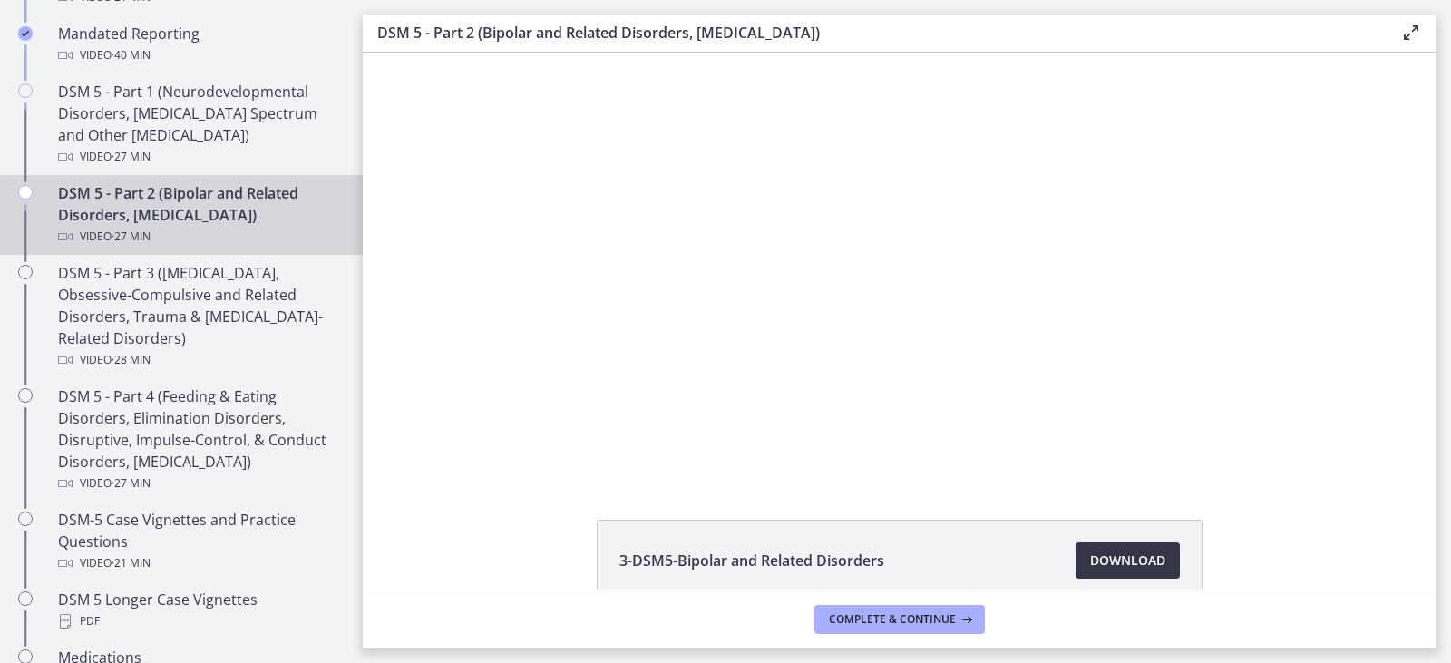
click at [1124, 564] on span "Download Opens in a new window" at bounding box center [1127, 561] width 75 height 22
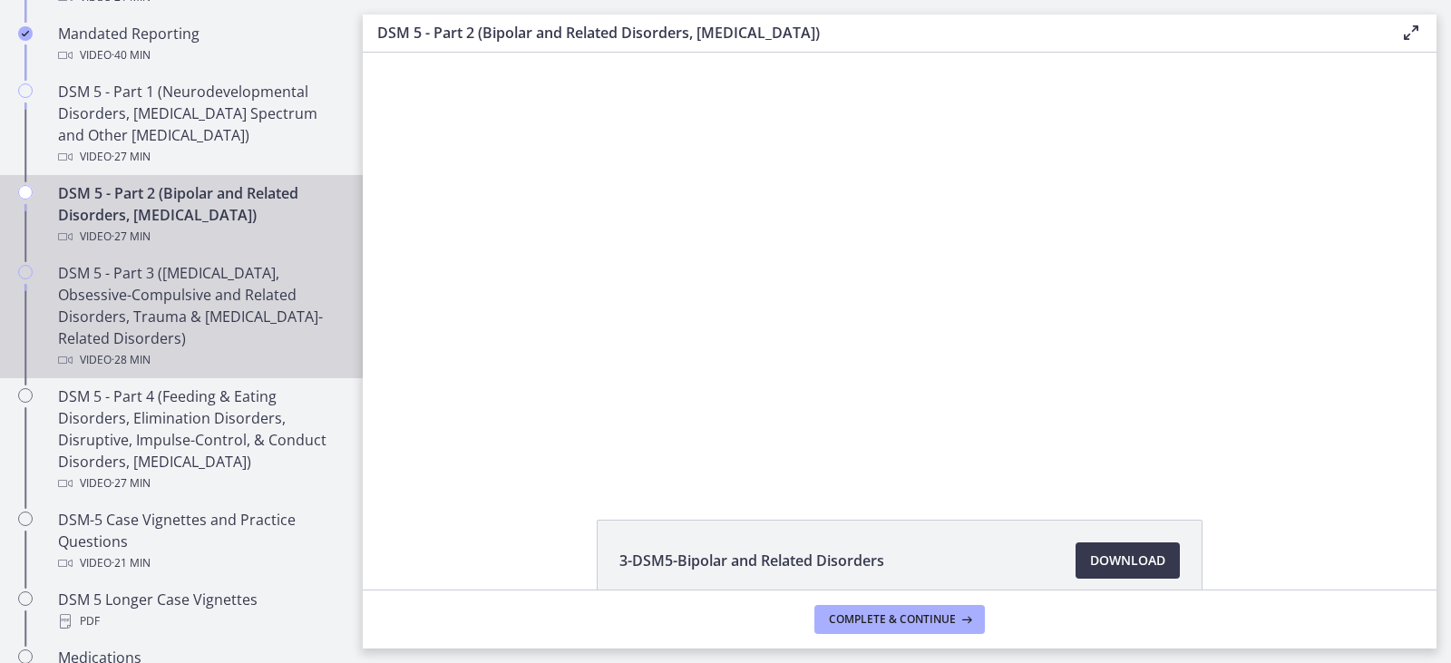
click at [222, 335] on div "DSM 5 - Part 3 ([MEDICAL_DATA], Obsessive-Compulsive and Related Disorders, Tra…" at bounding box center [199, 316] width 283 height 109
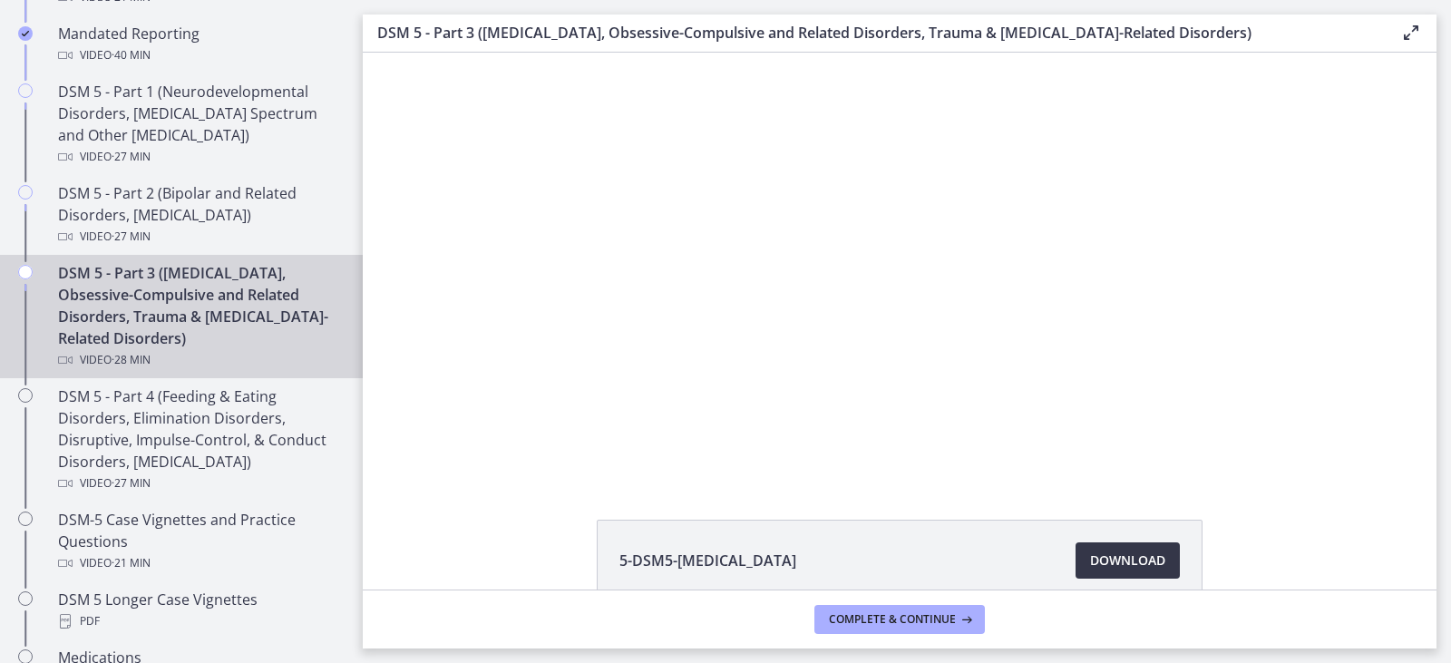
click at [1090, 558] on span "Download Opens in a new window" at bounding box center [1127, 561] width 75 height 22
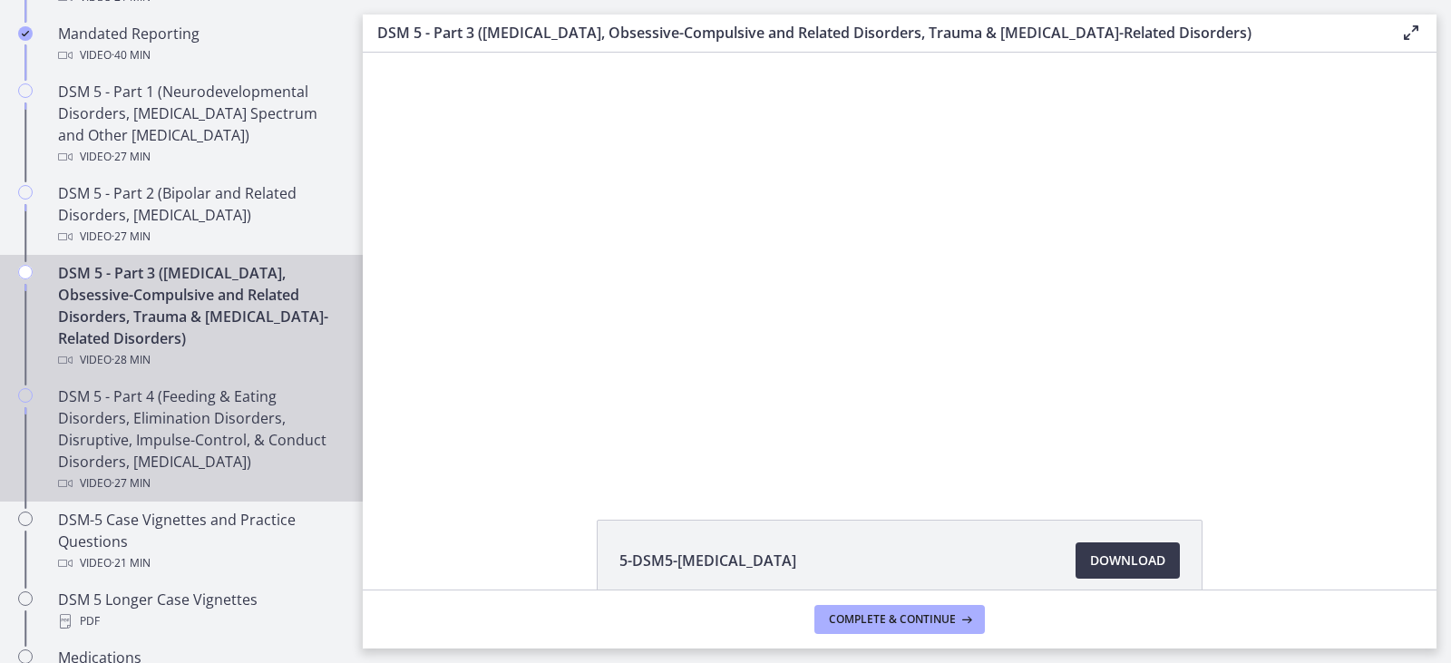
click at [239, 450] on div "DSM 5 - Part 4 (Feeding & Eating Disorders, Elimination Disorders, Disruptive, …" at bounding box center [199, 439] width 283 height 109
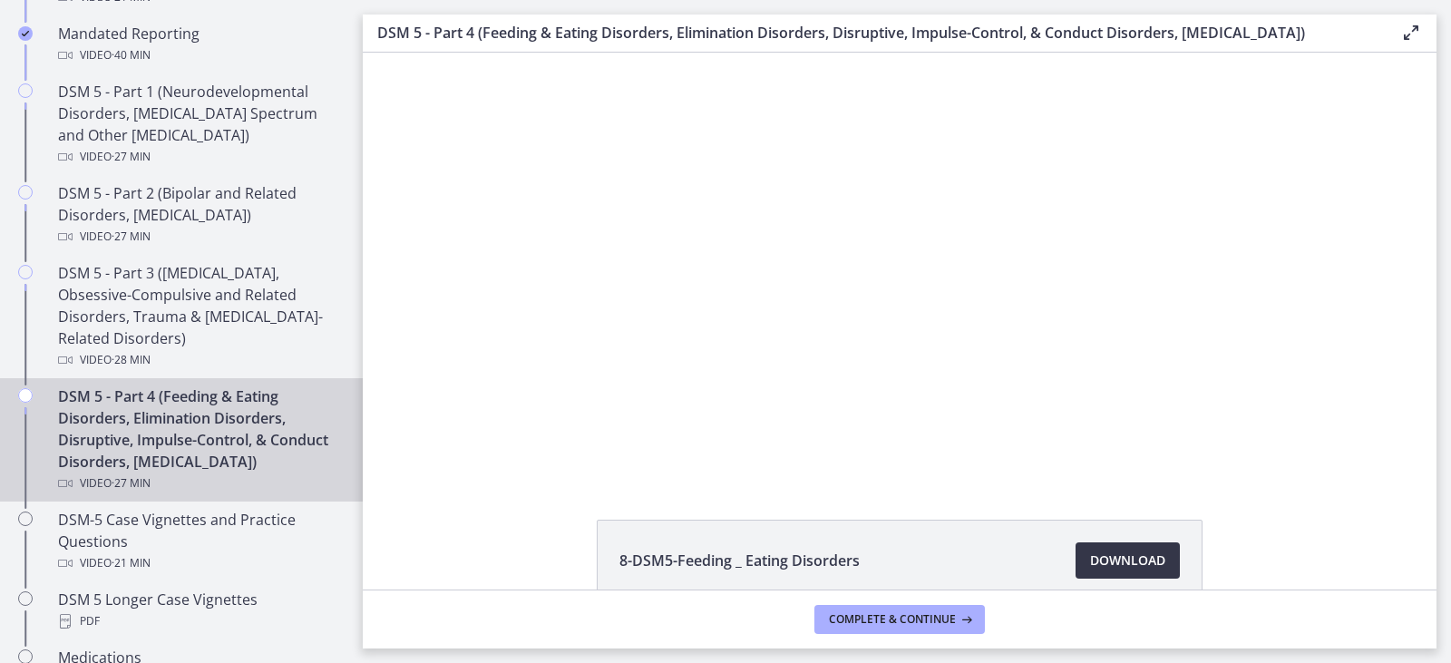
click at [1133, 567] on span "Download Opens in a new window" at bounding box center [1127, 561] width 75 height 22
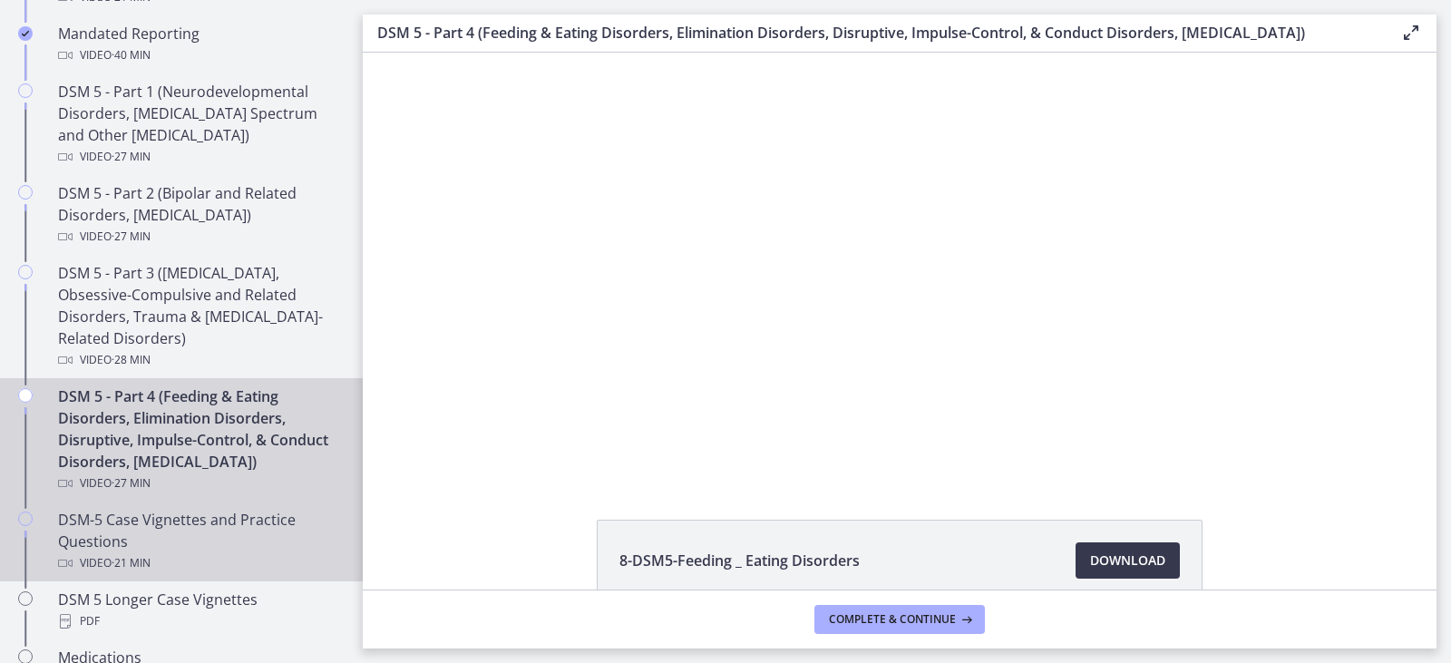
click at [201, 556] on div "DSM-5 Case Vignettes and Practice Questions Video · 21 min" at bounding box center [199, 541] width 283 height 65
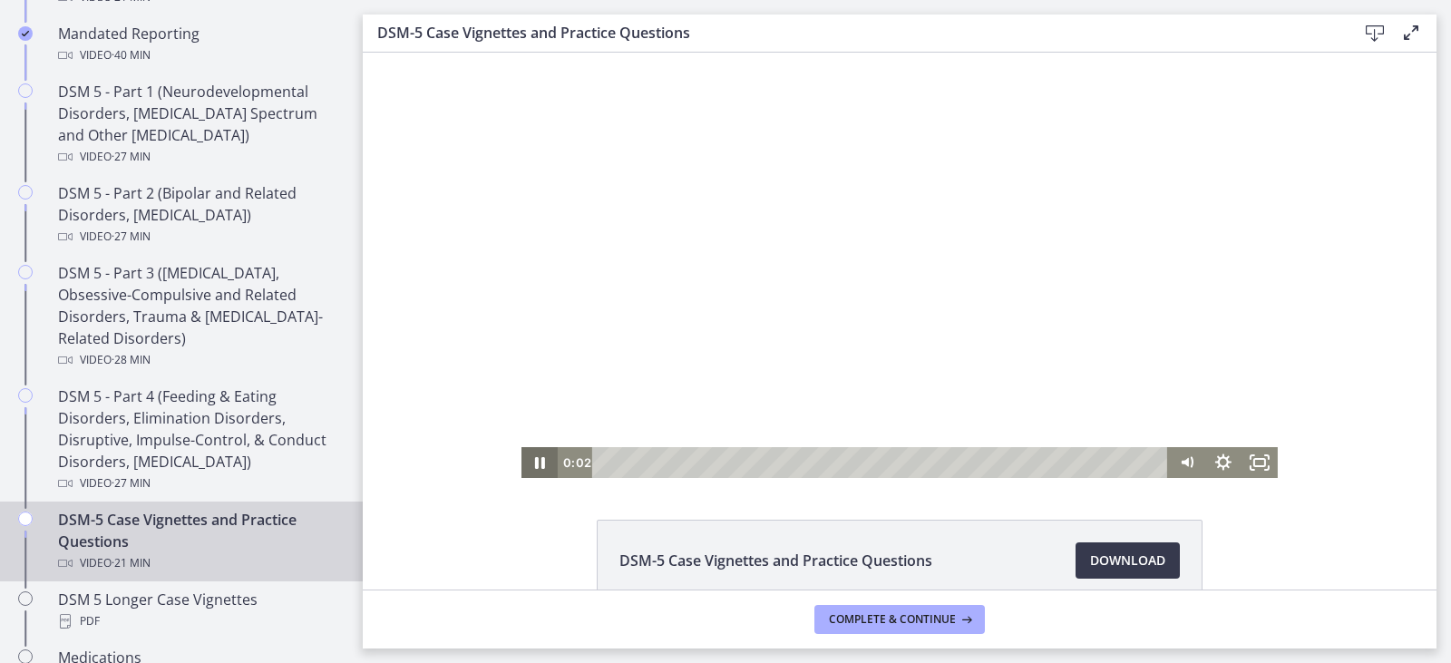
click at [535, 468] on icon "Pause" at bounding box center [540, 463] width 10 height 12
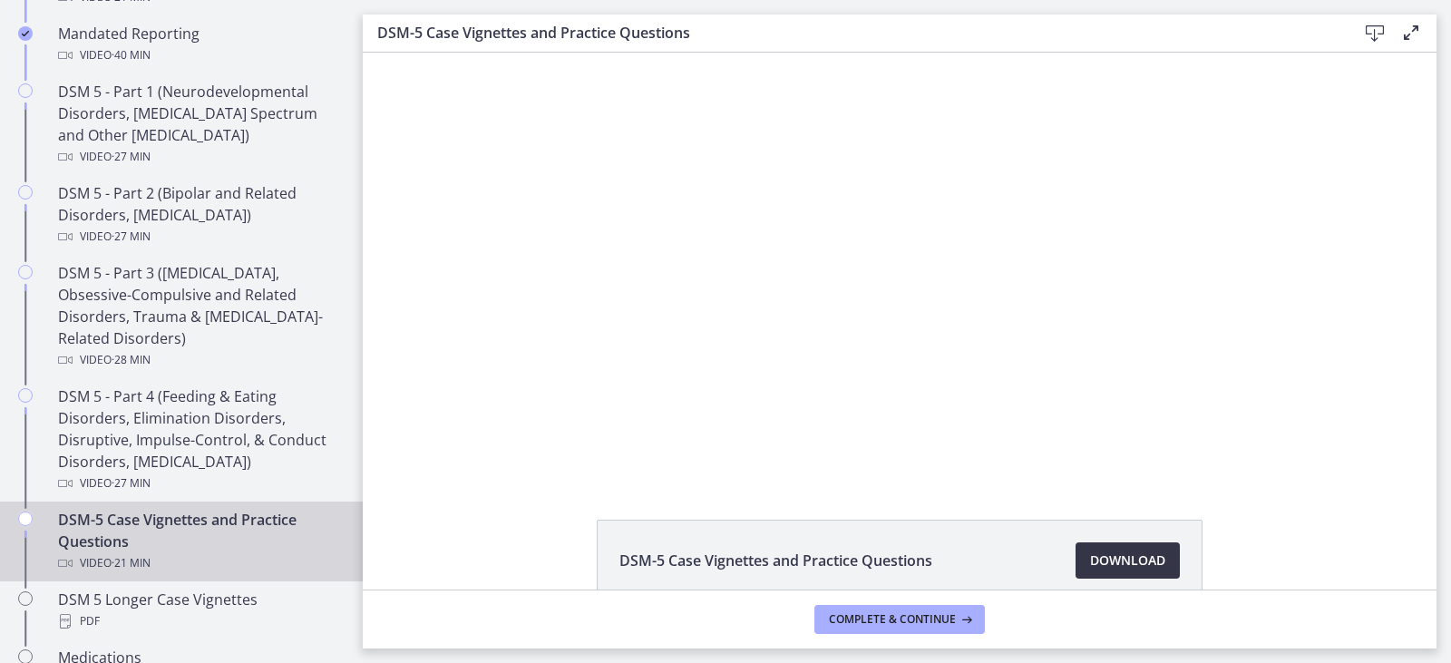
click at [1153, 562] on span "Download Opens in a new window" at bounding box center [1127, 561] width 75 height 22
